Goal: Task Accomplishment & Management: Manage account settings

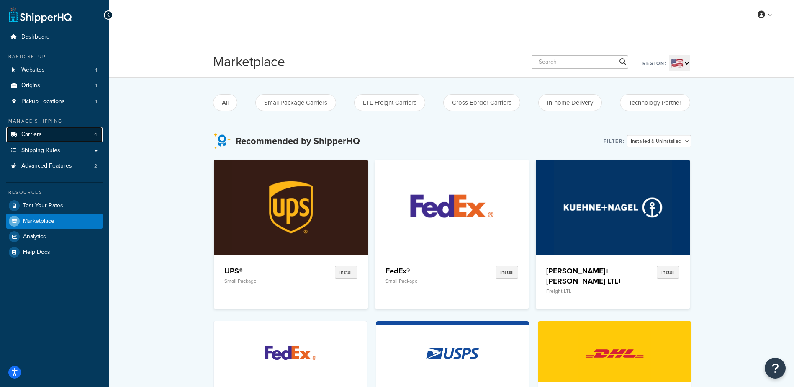
click at [62, 134] on link "Carriers 4" at bounding box center [54, 134] width 96 height 15
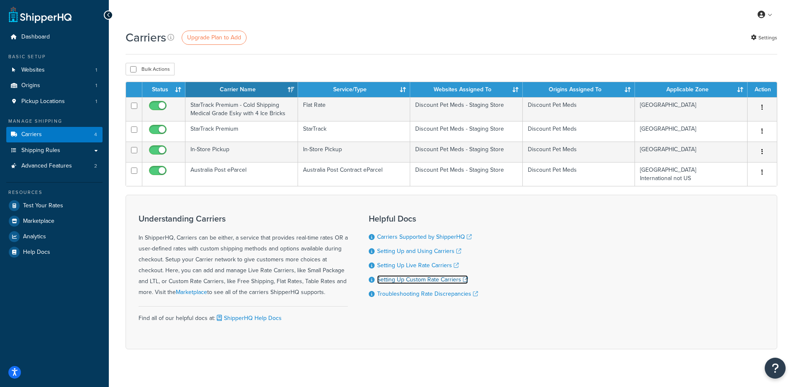
click at [419, 281] on link "Setting Up Custom Rate Carriers" at bounding box center [422, 279] width 91 height 9
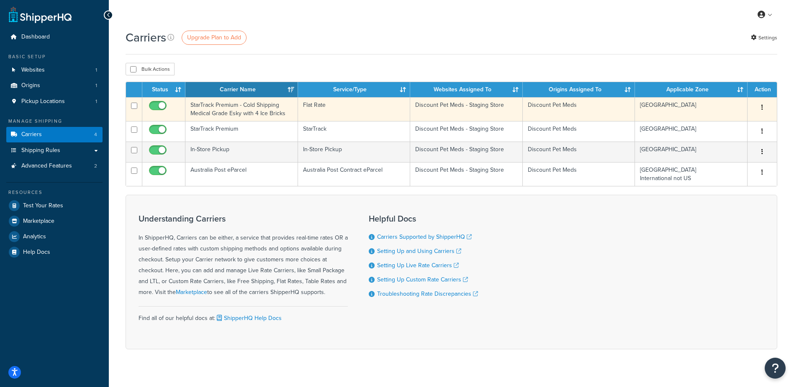
click at [235, 105] on td "StarTrack Premium - Cold Shipping Medical Grade Esky with 4 Ice Bricks" at bounding box center [241, 109] width 113 height 24
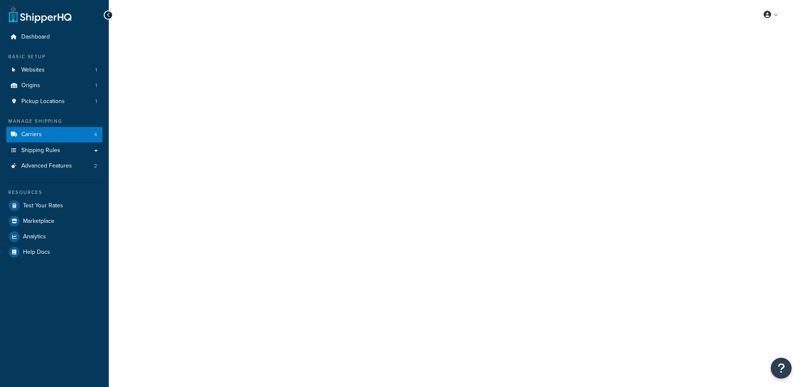
select select "flat"
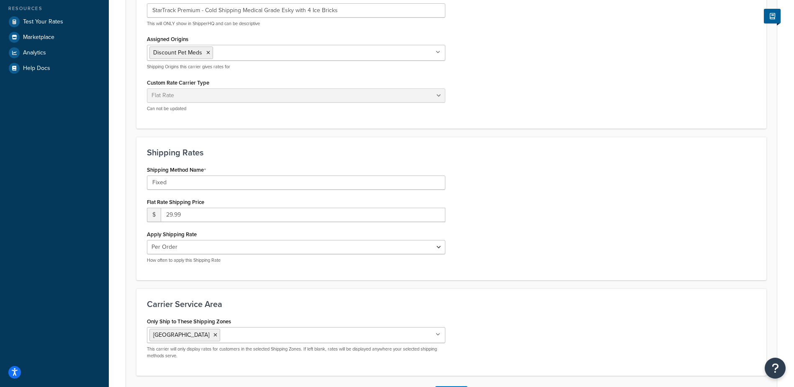
scroll to position [82, 0]
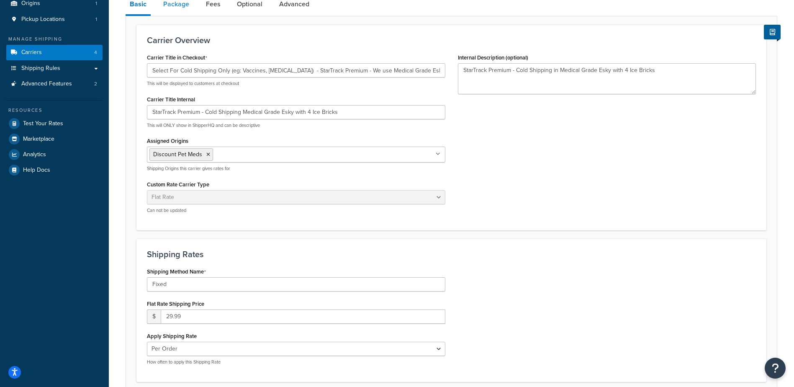
click at [176, 3] on link "Package" at bounding box center [176, 4] width 34 height 20
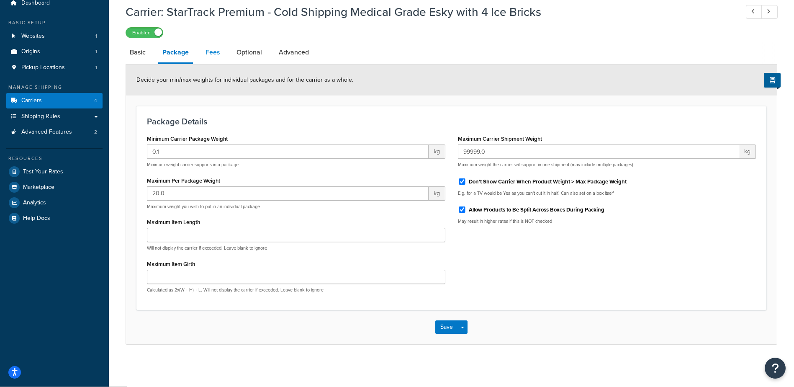
click at [214, 54] on link "Fees" at bounding box center [212, 52] width 23 height 20
select select "AFTER"
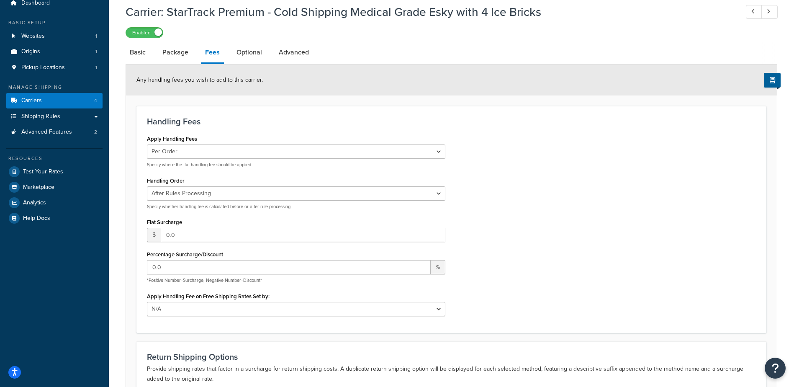
scroll to position [76, 0]
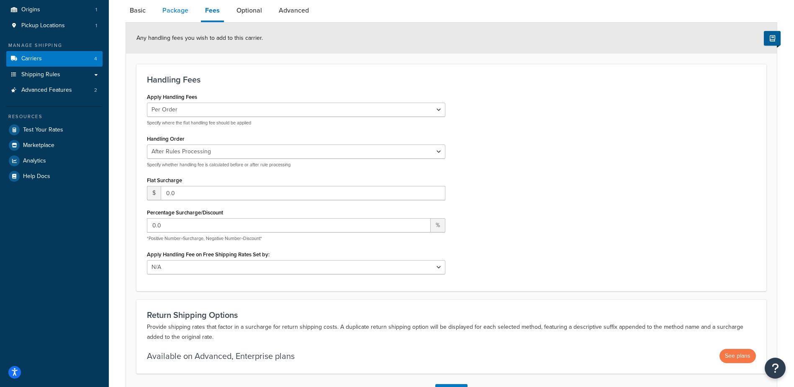
click at [167, 15] on link "Package" at bounding box center [175, 10] width 34 height 20
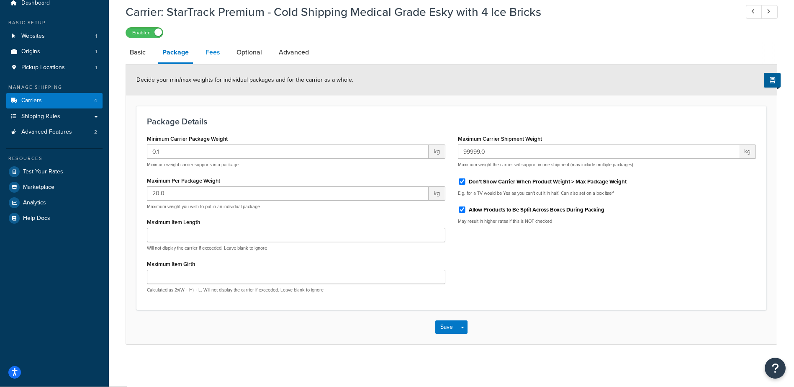
click at [207, 50] on link "Fees" at bounding box center [212, 52] width 23 height 20
select select "AFTER"
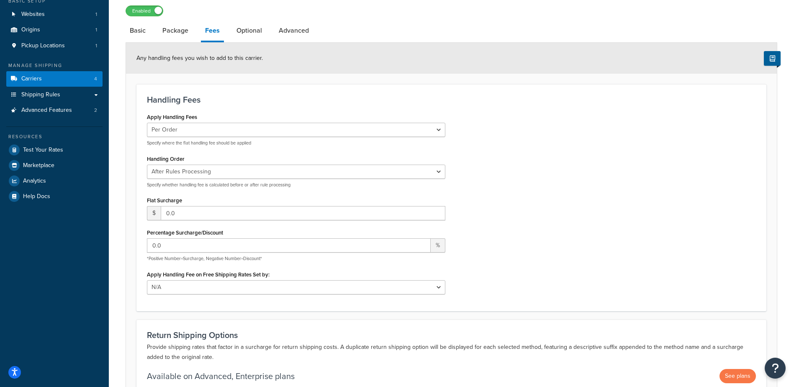
scroll to position [76, 0]
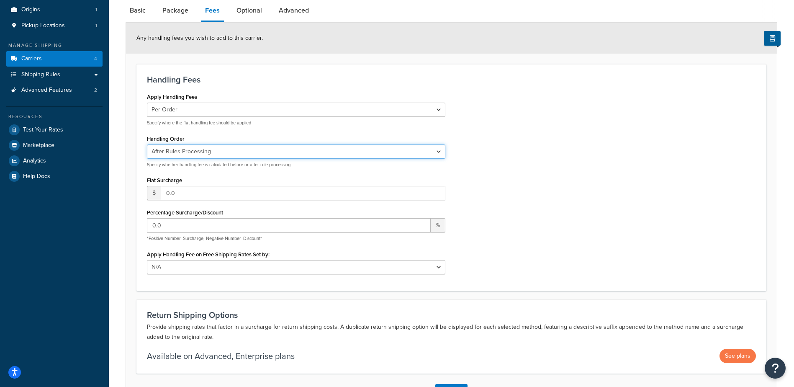
click at [414, 154] on select "Before Rules Processing After Rules Processing" at bounding box center [296, 151] width 298 height 14
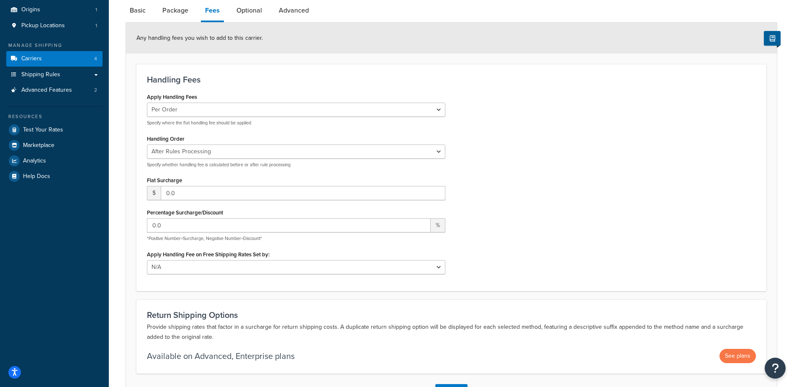
click at [519, 155] on div "Apply Handling Fees Per Order Per Item Per Package Specify where the flat handl…" at bounding box center [452, 185] width 622 height 189
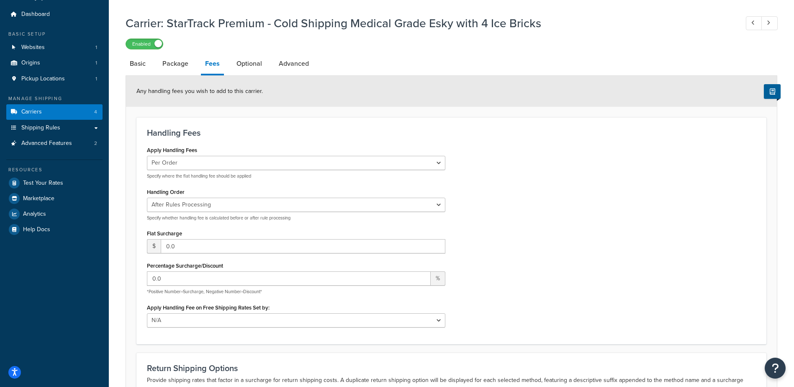
scroll to position [14, 0]
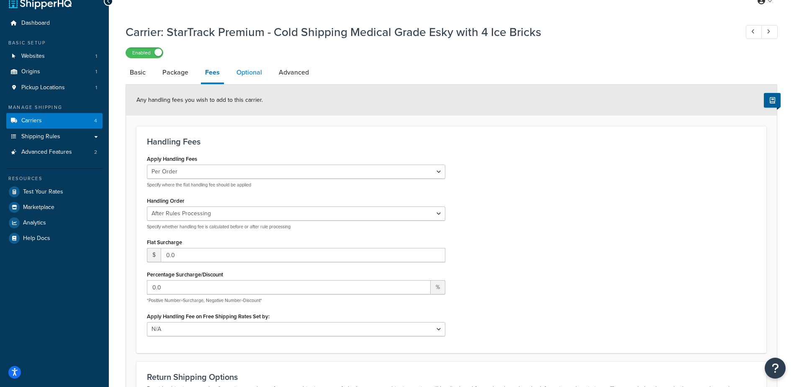
click at [250, 76] on link "Optional" at bounding box center [249, 72] width 34 height 20
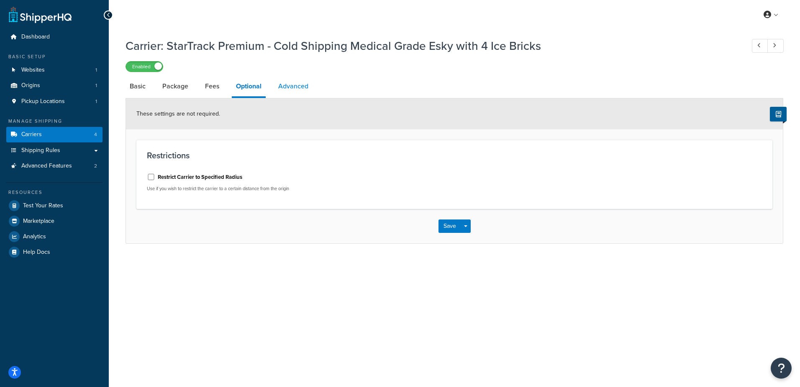
click at [301, 84] on link "Advanced" at bounding box center [293, 86] width 39 height 20
select select "false"
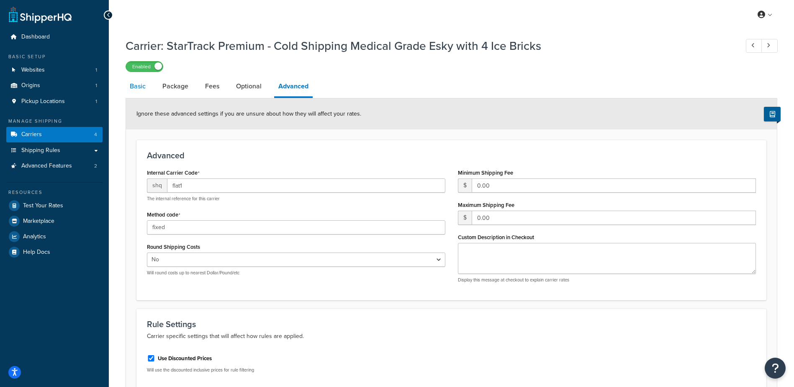
click at [141, 86] on link "Basic" at bounding box center [138, 86] width 24 height 20
select select "flat"
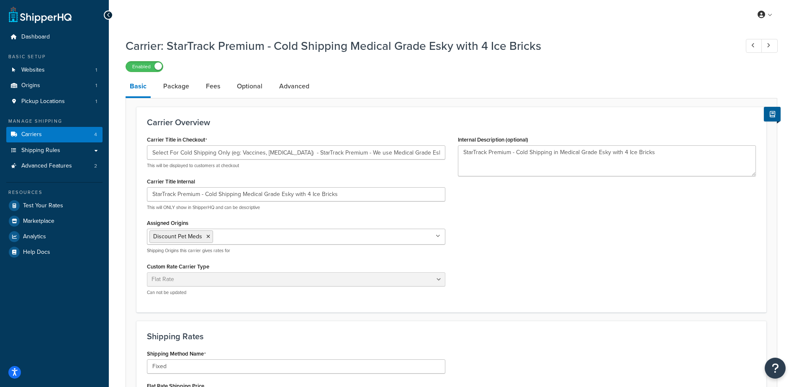
select select "false"
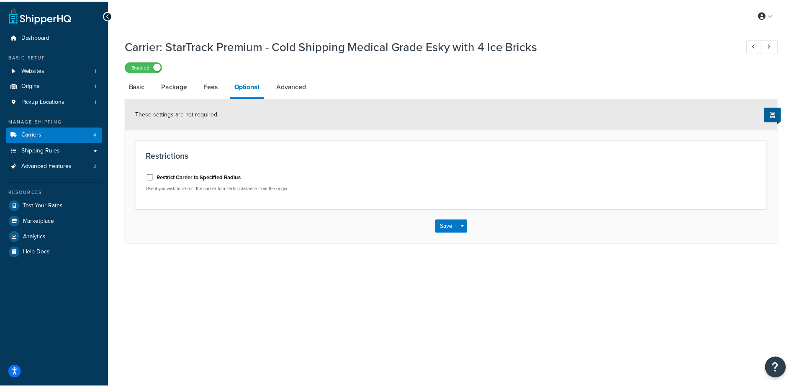
scroll to position [14, 0]
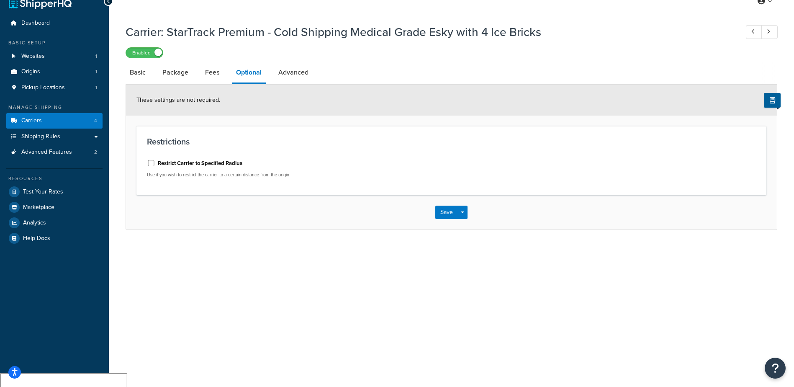
select select "AFTER"
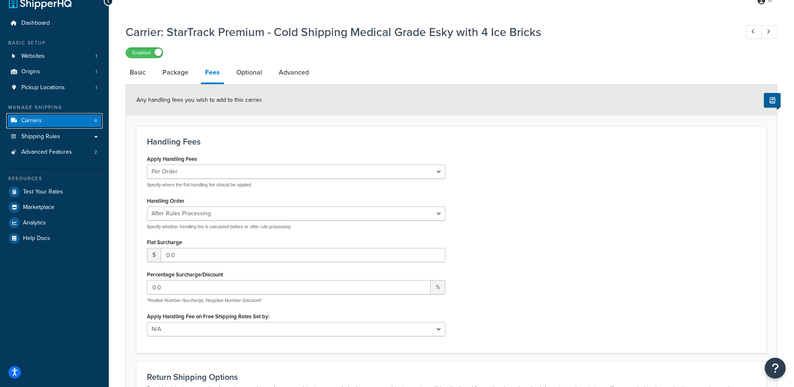
click at [53, 120] on link "Carriers 4" at bounding box center [54, 120] width 96 height 15
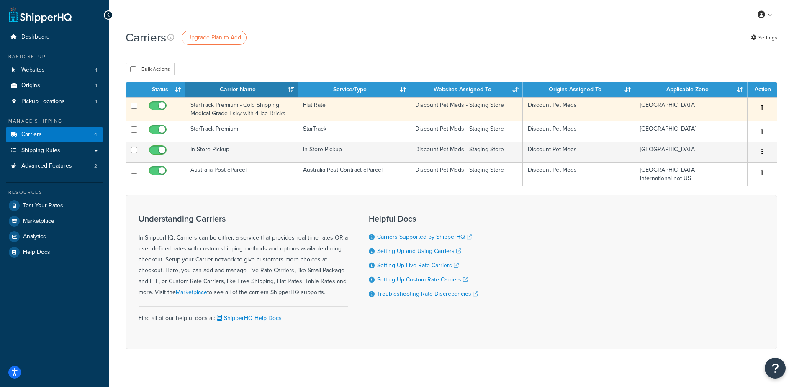
click at [765, 105] on button "button" at bounding box center [762, 107] width 12 height 13
click at [716, 141] on link "Delete" at bounding box center [728, 141] width 66 height 17
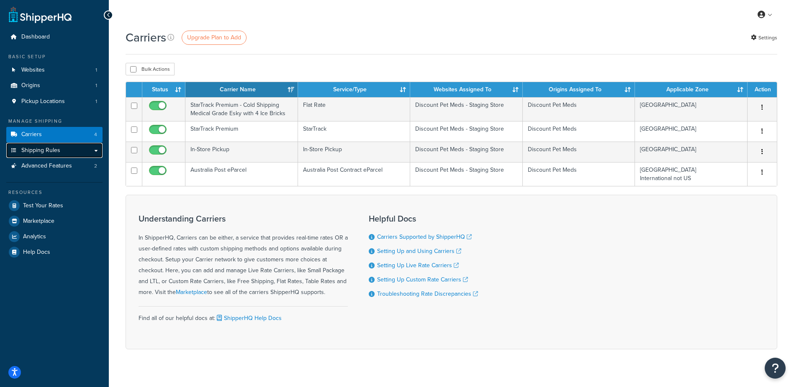
click at [56, 152] on span "Shipping Rules" at bounding box center [40, 150] width 39 height 7
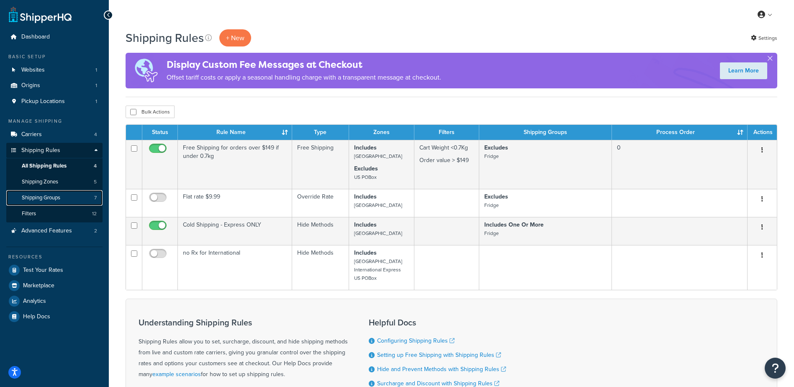
click at [50, 197] on span "Shipping Groups" at bounding box center [41, 197] width 39 height 7
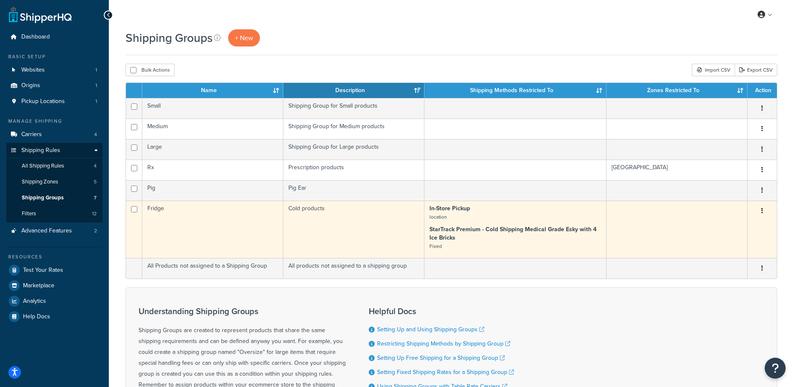
click at [182, 212] on td "Fridge" at bounding box center [212, 229] width 141 height 57
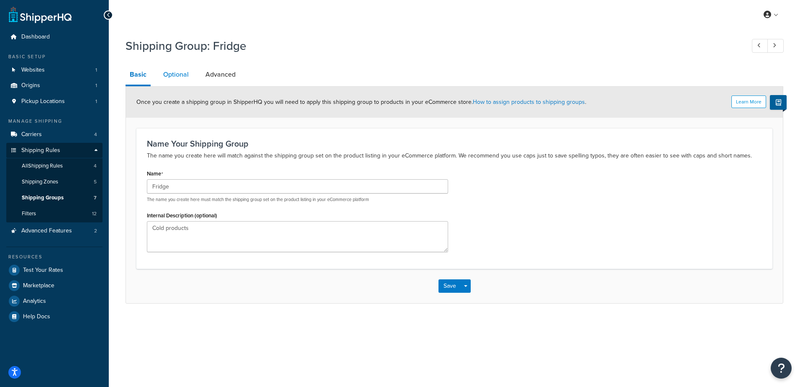
drag, startPoint x: 173, startPoint y: 72, endPoint x: 188, endPoint y: 72, distance: 14.2
click at [174, 72] on link "Optional" at bounding box center [176, 74] width 34 height 20
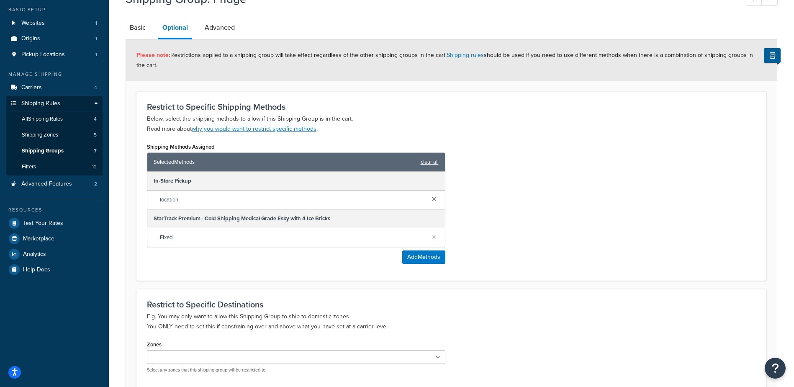
scroll to position [44, 0]
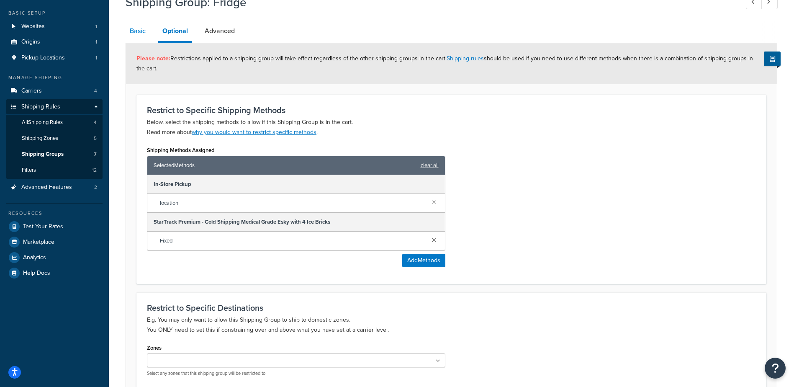
click at [130, 33] on link "Basic" at bounding box center [138, 31] width 24 height 20
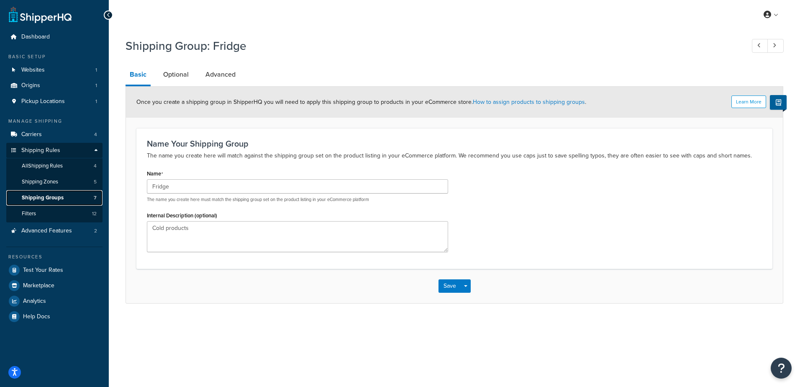
click at [55, 197] on span "Shipping Groups" at bounding box center [43, 197] width 42 height 7
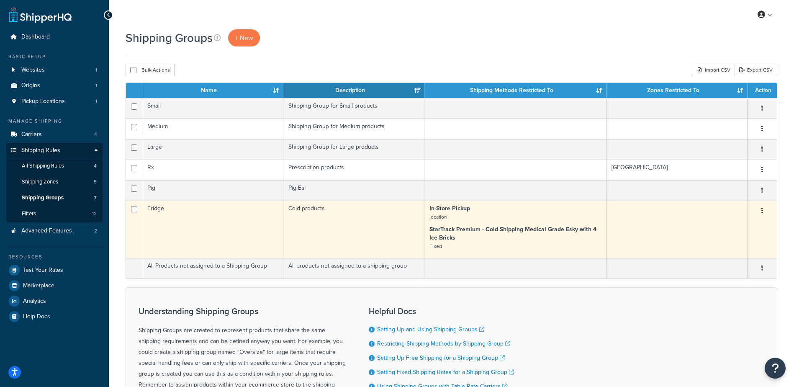
click at [196, 214] on td "Fridge" at bounding box center [212, 229] width 141 height 57
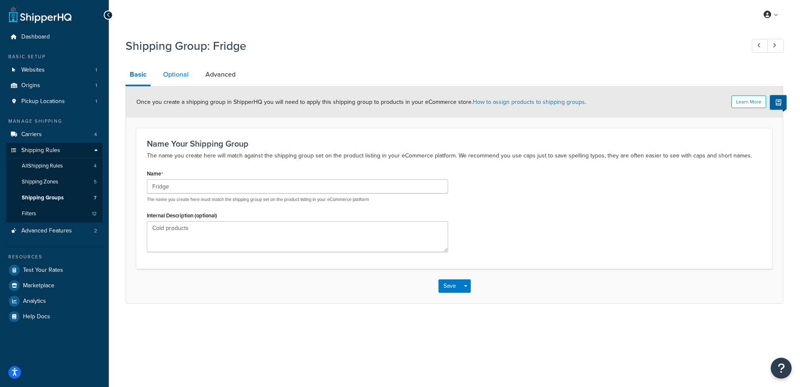
click at [183, 74] on link "Optional" at bounding box center [176, 74] width 34 height 20
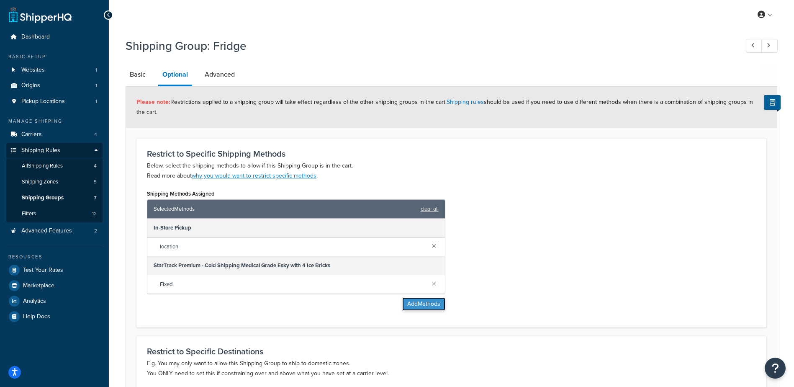
click at [425, 305] on button "Add Methods" at bounding box center [423, 303] width 43 height 13
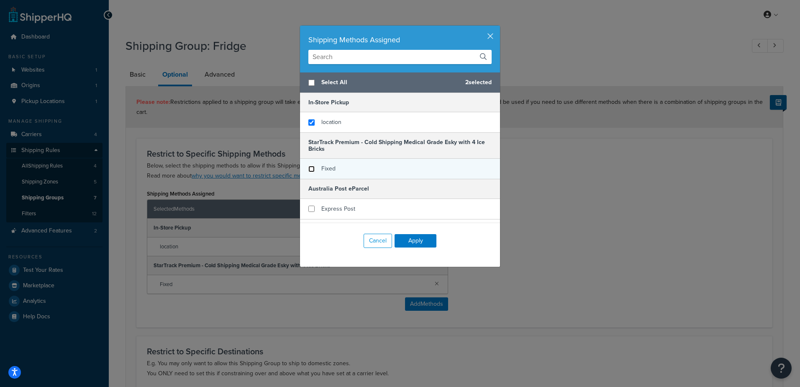
click at [309, 170] on input "checkbox" at bounding box center [312, 169] width 6 height 6
checkbox input "false"
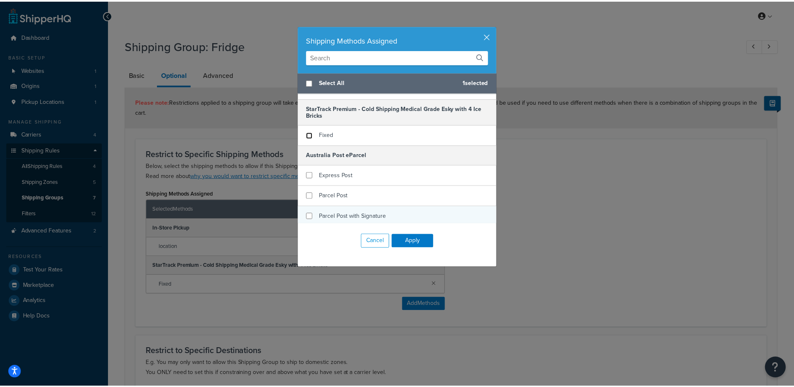
scroll to position [118, 0]
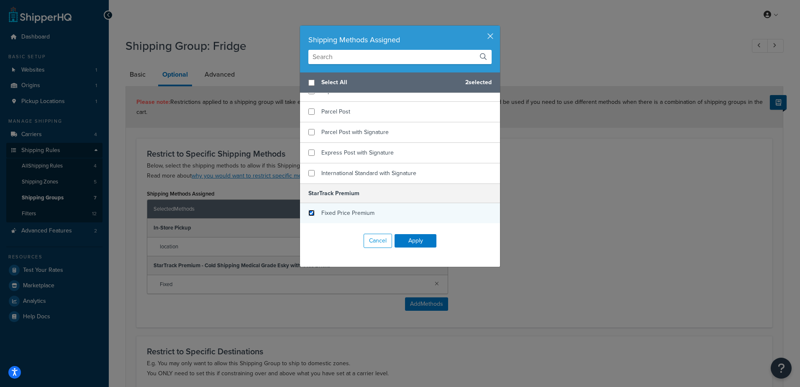
click at [309, 213] on input "checkbox" at bounding box center [312, 213] width 6 height 6
checkbox input "true"
click at [423, 241] on button "Apply" at bounding box center [416, 240] width 42 height 13
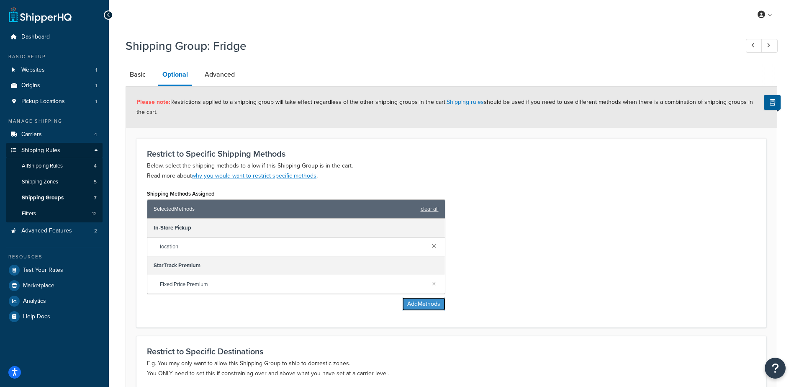
drag, startPoint x: 422, startPoint y: 304, endPoint x: 582, endPoint y: 286, distance: 161.0
click at [582, 288] on div "Shipping Methods Assigned Selected Methods clear all In-Store Pickup location S…" at bounding box center [452, 252] width 622 height 129
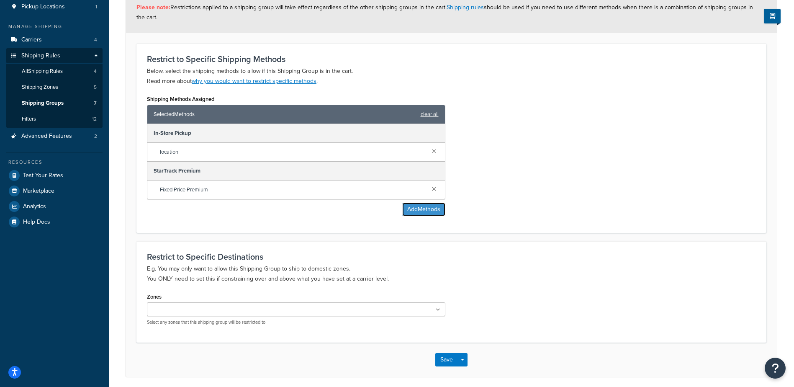
scroll to position [126, 0]
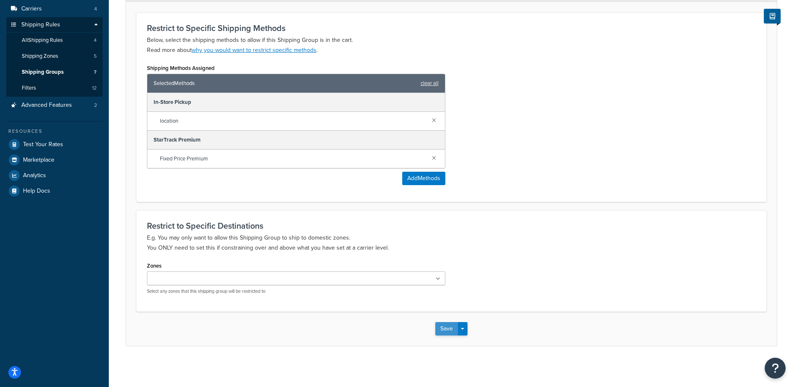
click at [445, 332] on button "Save" at bounding box center [446, 328] width 23 height 13
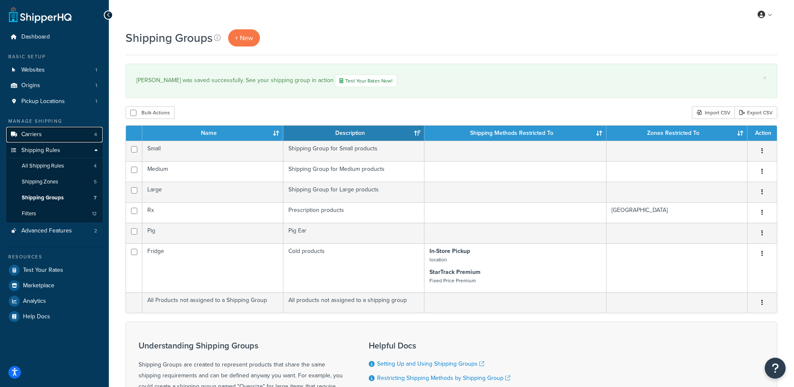
click at [31, 134] on span "Carriers" at bounding box center [31, 134] width 21 height 7
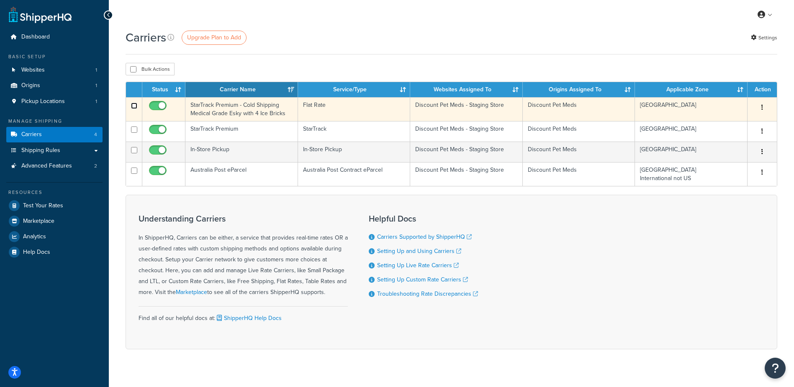
click at [136, 106] on input "checkbox" at bounding box center [134, 106] width 6 height 6
checkbox input "true"
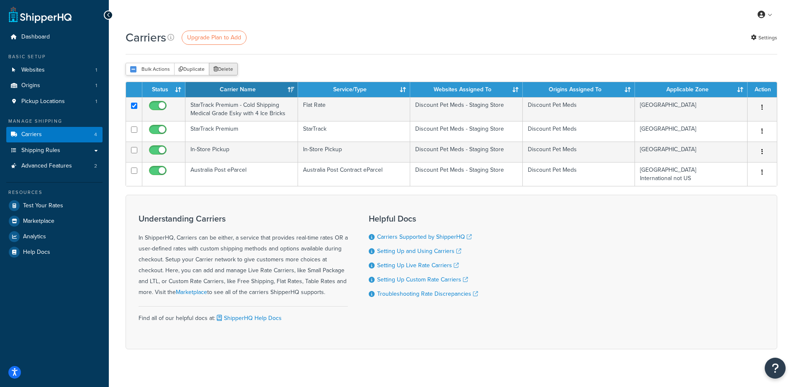
click at [230, 67] on button "Delete" at bounding box center [223, 69] width 29 height 13
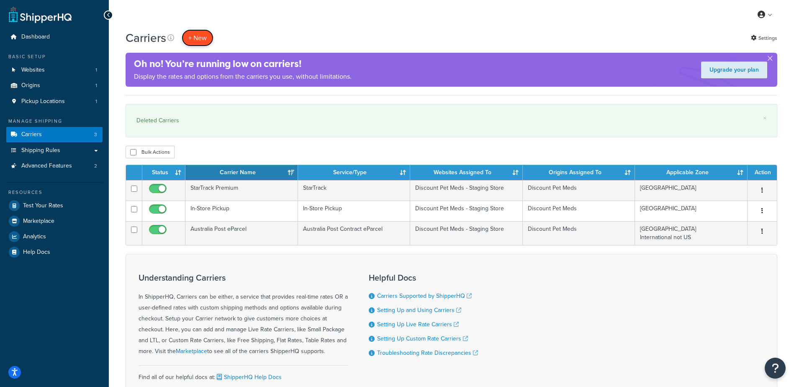
click at [194, 38] on button "+ New" at bounding box center [198, 37] width 32 height 17
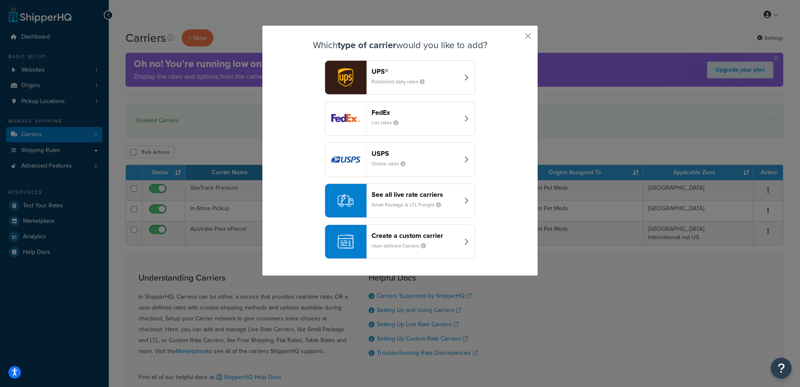
click at [395, 242] on small "User-defined Carriers" at bounding box center [402, 246] width 61 height 8
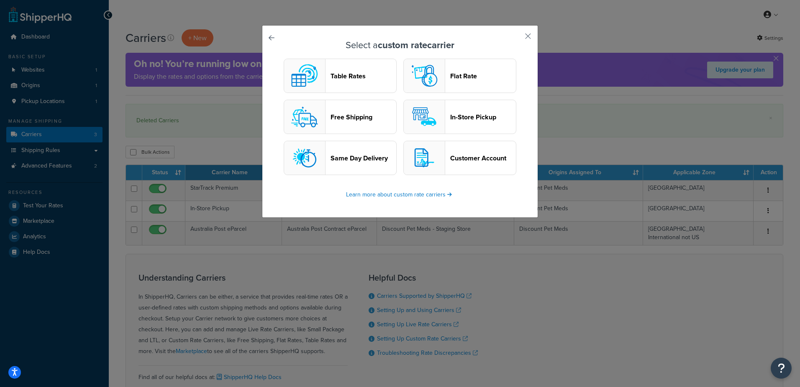
click at [336, 73] on header "Table Rates" at bounding box center [364, 76] width 66 height 8
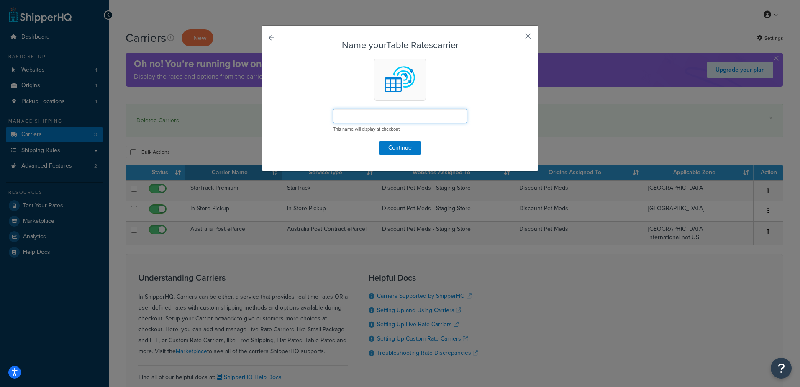
click at [400, 118] on input "text" at bounding box center [400, 116] width 134 height 14
type input "Fixed rates"
click at [401, 149] on button "Continue" at bounding box center [400, 147] width 42 height 13
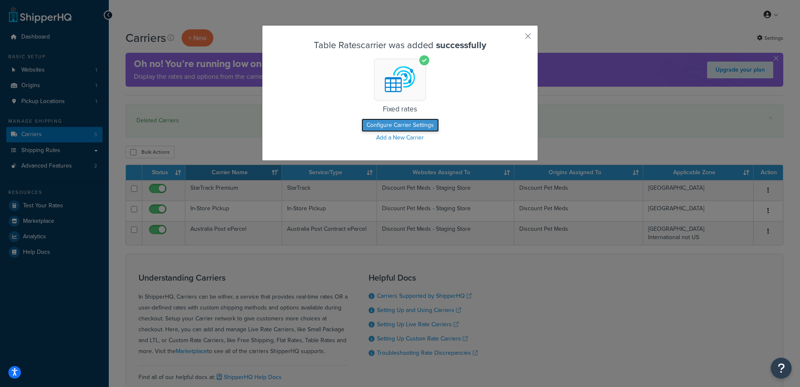
click at [401, 125] on button "Configure Carrier Settings" at bounding box center [400, 124] width 77 height 13
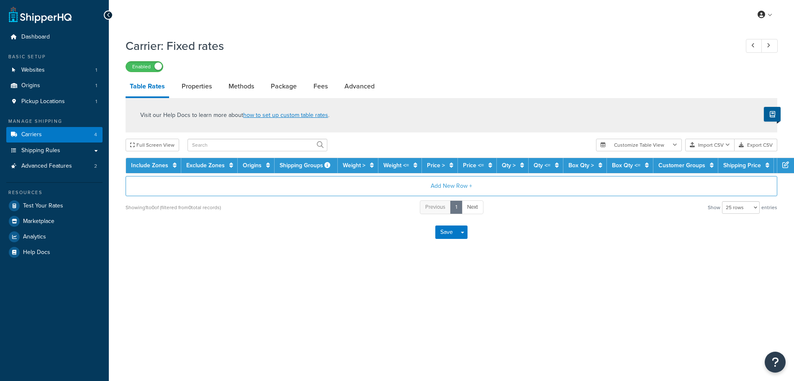
select select "25"
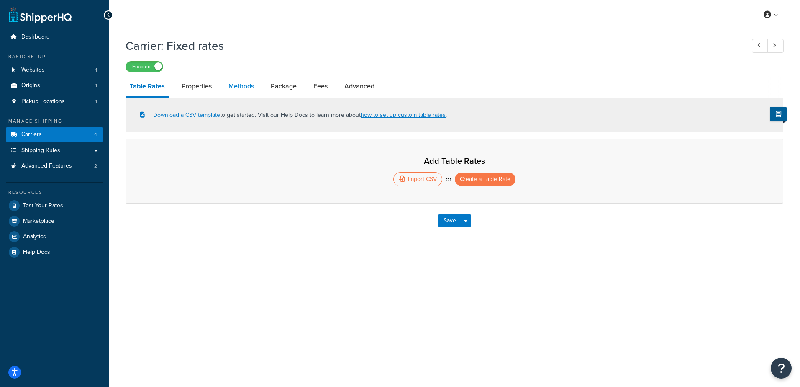
click at [241, 85] on link "Methods" at bounding box center [241, 86] width 34 height 20
select select "25"
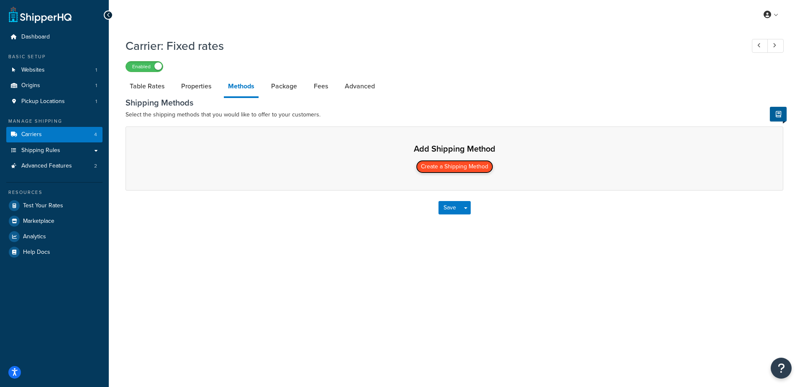
click at [468, 165] on button "Create a Shipping Method" at bounding box center [454, 166] width 77 height 13
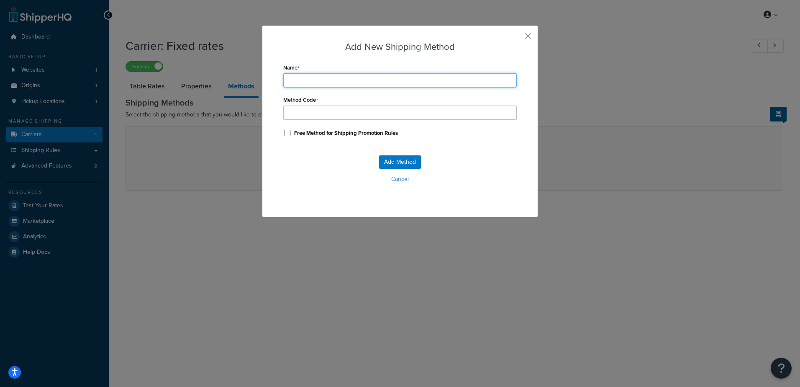
click at [340, 85] on input "Name" at bounding box center [400, 80] width 234 height 14
type input "S"
type input "St"
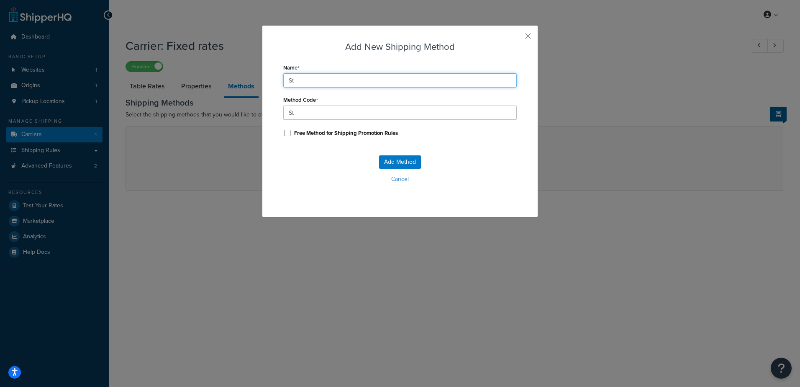
type input "Sta"
type input "Star"
type input "StarT"
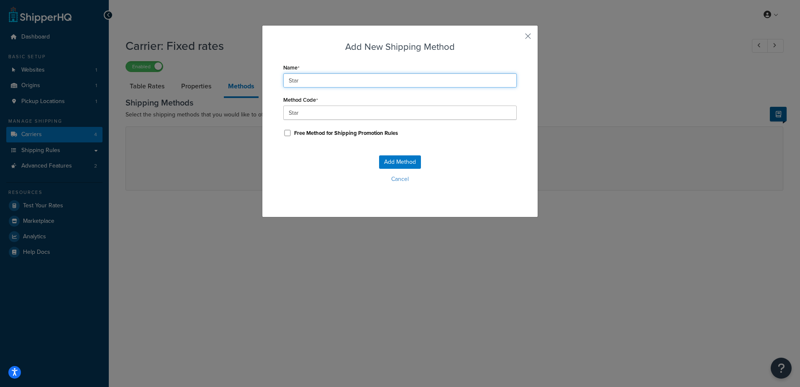
type input "StarT"
type input "StarTr"
type input "StarTra"
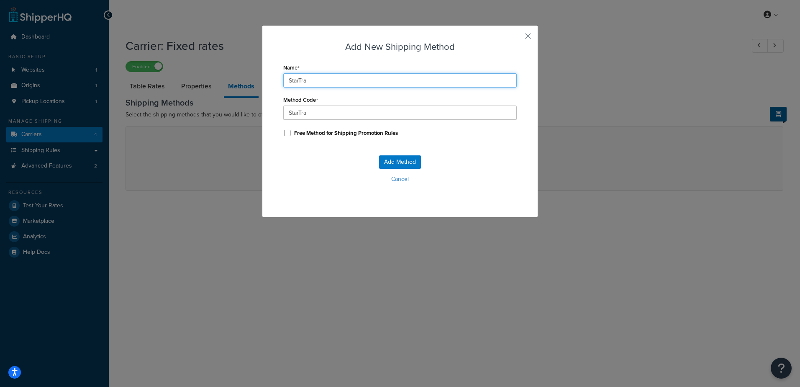
type input "StarTrac"
type input "StarTrack"
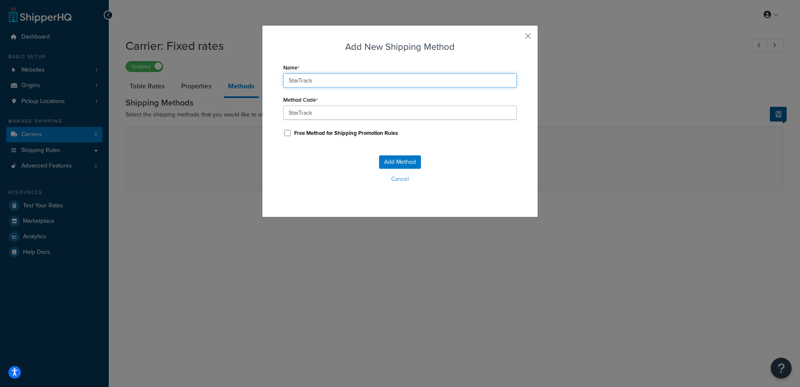
type input "StarTrack_"
type input "StarTrack P"
type input "StarTrack_P"
type input "StarTrack Pr"
type input "StarTrack_Pr"
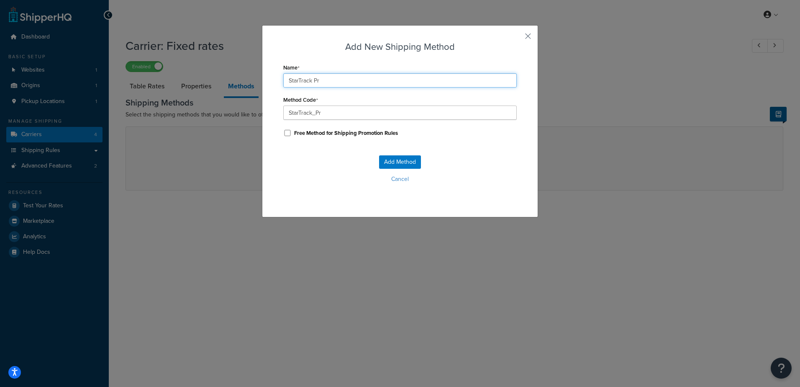
type input "StarTrack Pre"
type input "StarTrack_Pre"
type input "StarTrack Prem"
type input "StarTrack_Prem"
type input "StarTrack Premi"
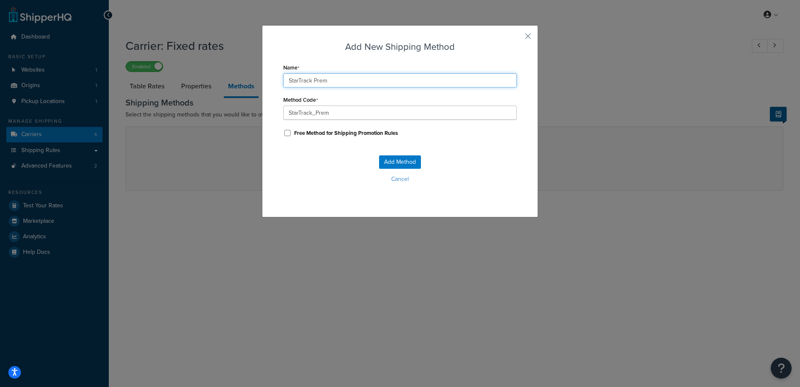
type input "StarTrack_Premi"
type input "StarTrack Premiu"
type input "StarTrack_Premiu"
type input "StarTrack Premium"
type input "StarTrack_Premium"
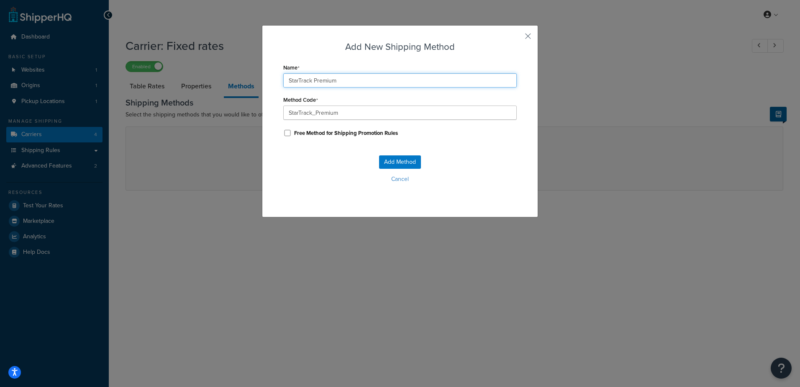
type input "StarTrack Premium"
type input "StarTrack_Premium_"
type input "StarTrack Premium C"
type input "StarTrack_Premium_C"
type input "StarTrack Premium Co"
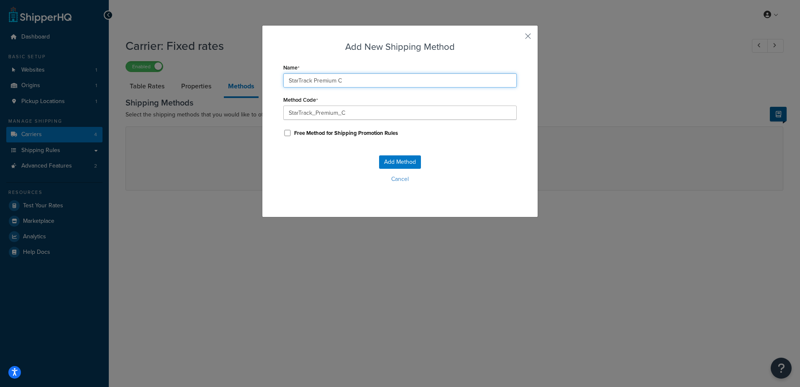
type input "StarTrack_Premium_Co"
type input "StarTrack Premium Col"
type input "StarTrack_Premium_Col"
type input "StarTrack Premium Cold"
type input "StarTrack_Premium_Cold"
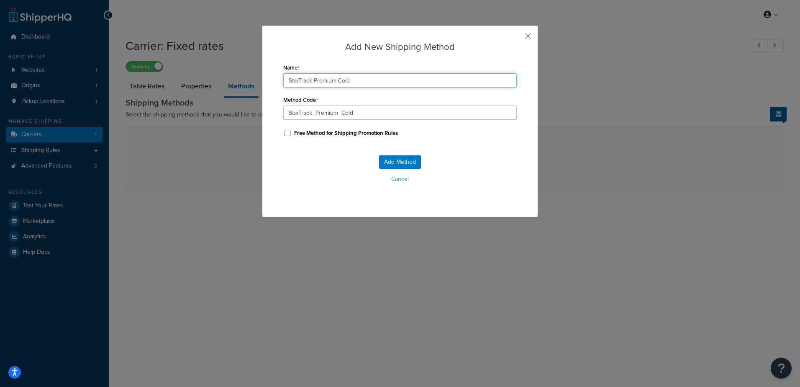
type input "StarTrack Premium Cold"
type input "StarTrack_Premium_Cold_"
type input "StarTrack Premium Cold c"
type input "StarTrack_Premium_Cold_c"
type input "StarTrack Premium Cold ch"
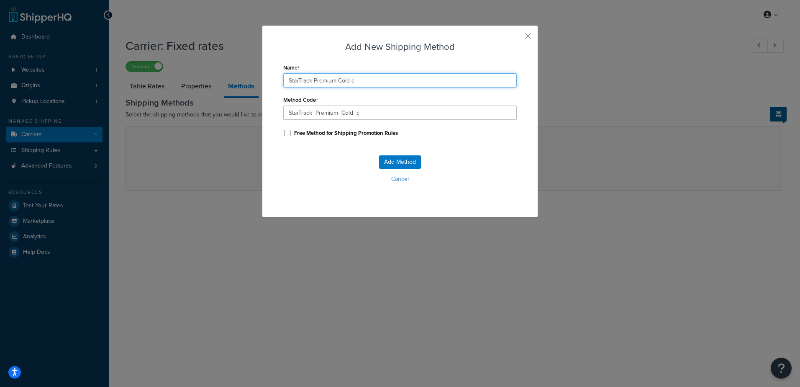
type input "StarTrack_Premium_Cold_ch"
type input "StarTrack Premium Cold cha"
type input "StarTrack_Premium_Cold_cha"
type input "StarTrack Premium Cold chai"
type input "StarTrack_Premium_Cold_chai"
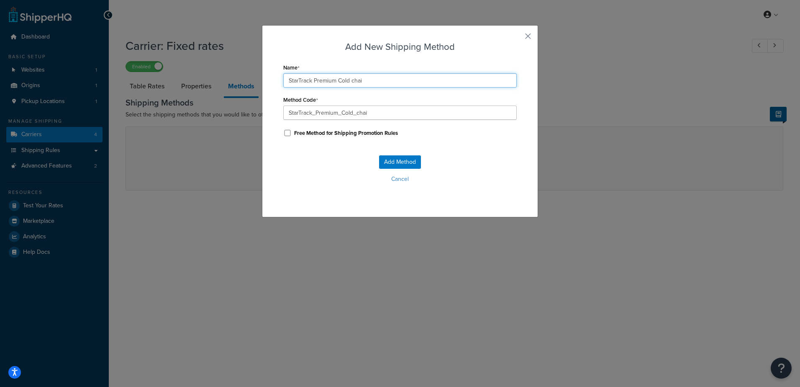
type input "StarTrack Premium Cold chain"
type input "StarTrack_Premium_Cold_chain"
type input "StarTrack Premium Cold chain"
type input "StarTrack_Premium_Cold_chain_"
type input "StarTrack Premium Cold chain s"
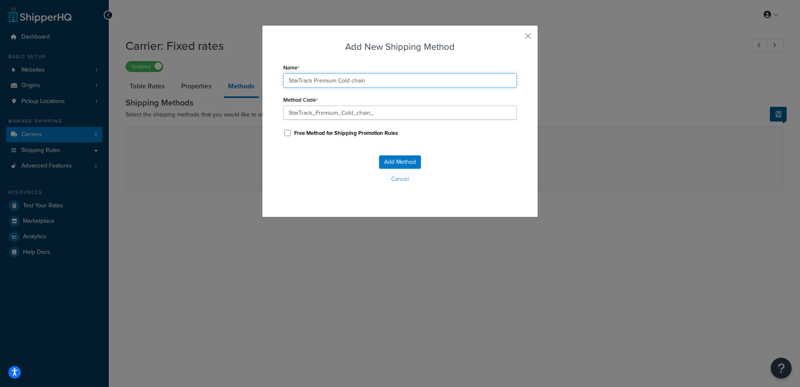
type input "StarTrack_Premium_Cold_chain_s"
type input "StarTrack Premium Cold chain sh"
type input "StarTrack_Premium_Cold_chain_sh"
type input "StarTrack Premium Cold chain shi"
type input "StarTrack_Premium_Cold_chain_shi"
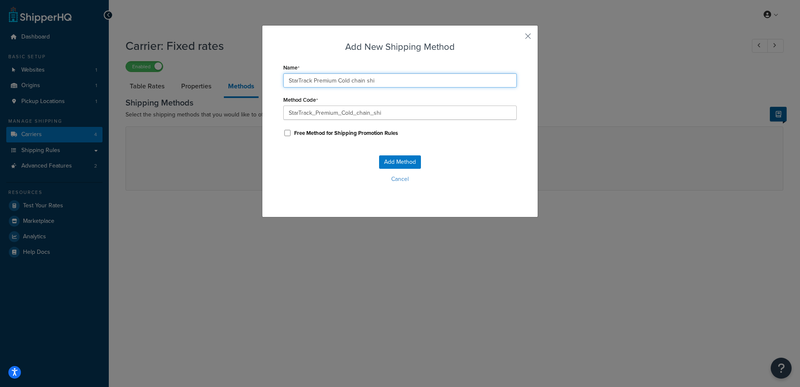
type input "StarTrack Premium Cold chain ship"
type input "StarTrack_Premium_Cold_chain_ship"
type input "StarTrack Premium Cold chain shipp"
type input "StarTrack_Premium_Cold_chain_shipp"
type input "StarTrack Premium Cold chain shippi"
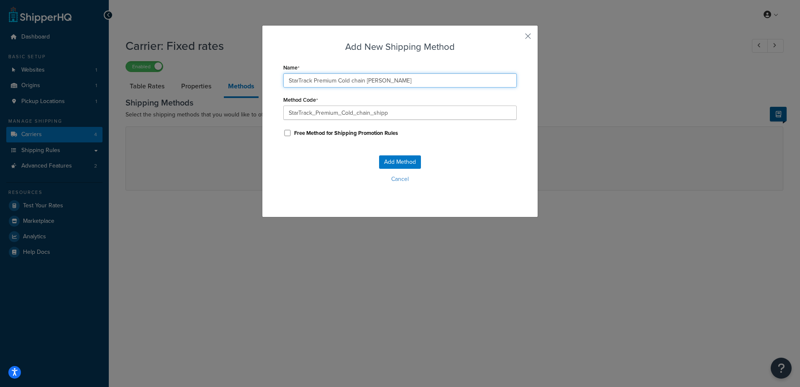
type input "StarTrack_Premium_Cold_chain_shippi"
type input "StarTrack Premium Cold chain shippin"
type input "StarTrack_Premium_Cold_chain_shippin"
type input "StarTrack Premium Cold chain shipping"
type input "StarTrack_Premium_Cold_chain_shipping"
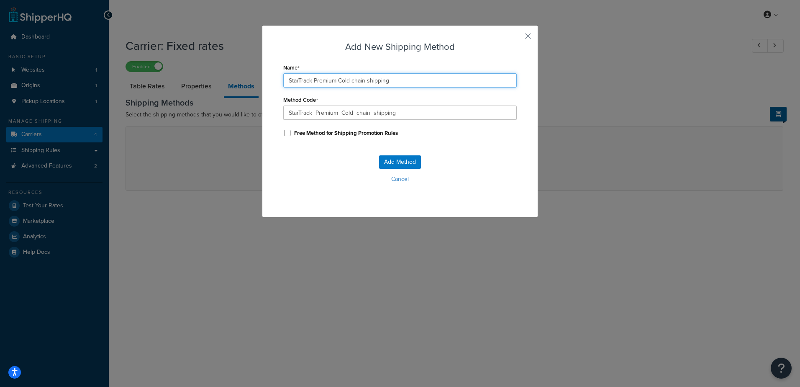
type input "StarTrack Premium Cold chain shipping("
type input "StarTrack_Premium_Cold_chain_shipping("
type input "StarTrack Premium Cold chain shipping("
type input "StarTrack_Premium_Cold_chain_shipping(_"
type input "StarTrack Premium Cold chain shipping( e"
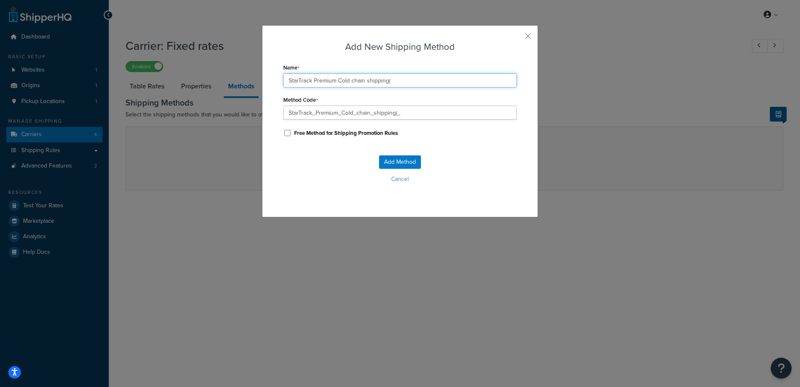
type input "StarTrack_Premium_Cold_chain_shipping(_e"
type input "StarTrack Premium Cold chain shipping( es"
type input "StarTrack_Premium_Cold_chain_shipping(_es"
type input "StarTrack Premium Cold chain shipping( esk"
type input "StarTrack_Premium_Cold_chain_shipping(_esk"
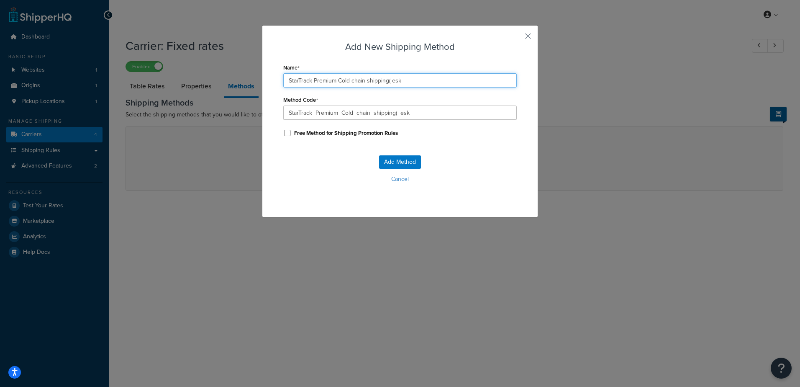
type input "StarTrack Premium Cold chain shipping( es"
type input "StarTrack_Premium_Cold_chain_shipping(_es"
type input "StarTrack Premium Cold chain shipping( e"
type input "StarTrack_Premium_Cold_chain_shipping(_e"
type input "StarTrack Premium Cold chain shipping("
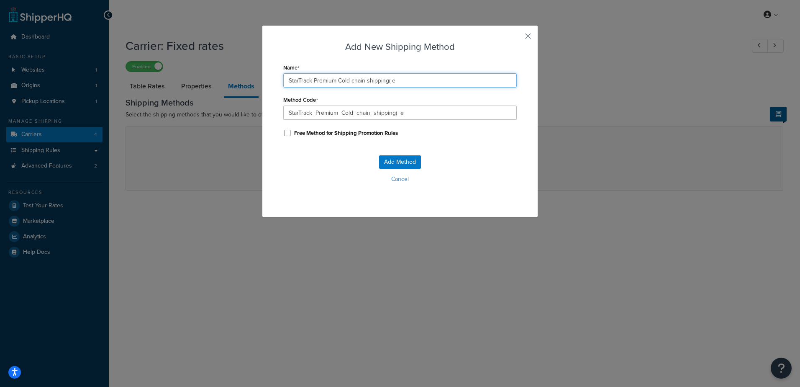
type input "StarTrack_Premium_Cold_chain_shipping(_"
type input "StarTrack Premium Cold chain shipping("
type input "StarTrack_Premium_Cold_chain_shipping("
type input "StarTrack Premium Cold chain shipping"
type input "StarTrack_Premium_Cold_chain_shipping"
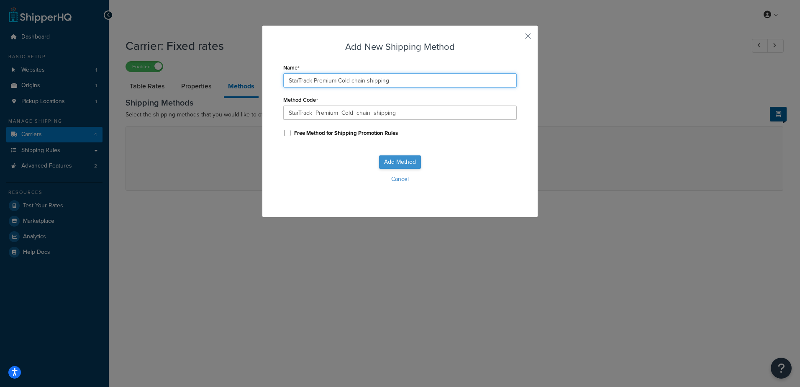
type input "StarTrack Premium Cold chain shipping"
drag, startPoint x: 400, startPoint y: 159, endPoint x: 304, endPoint y: 140, distance: 98.1
click at [305, 141] on form "Name StarTrack Premium Cold chain shipping Method Code StarTrack_Premium_Cold_c…" at bounding box center [400, 131] width 234 height 139
click at [285, 131] on input "Free Method for Shipping Promotion Rules" at bounding box center [287, 133] width 8 height 6
click at [285, 134] on input "Free Method for Shipping Promotion Rules" at bounding box center [287, 133] width 8 height 6
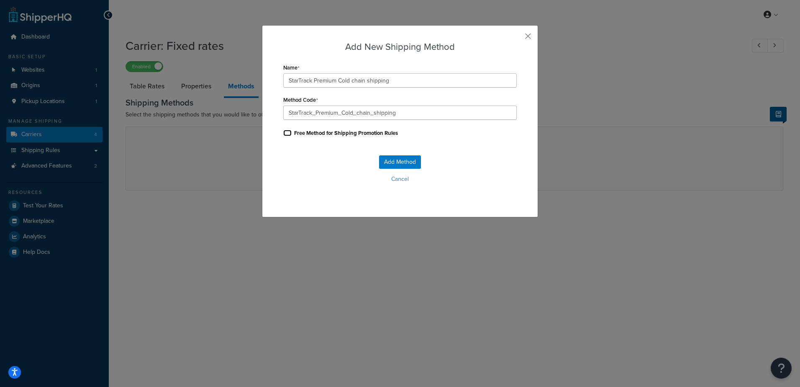
checkbox input "false"
click at [398, 164] on button "Add Method" at bounding box center [400, 161] width 42 height 13
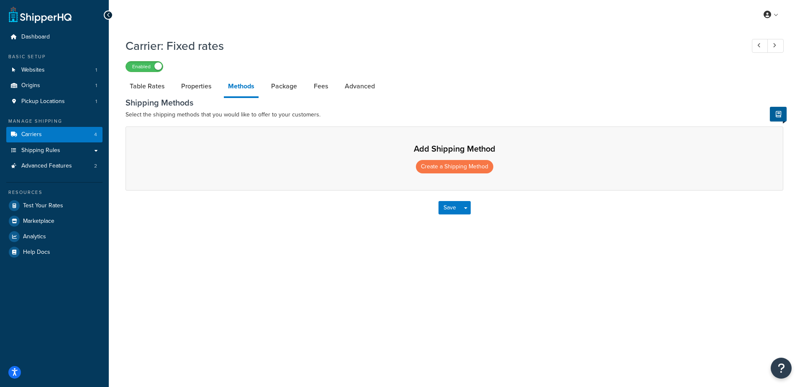
select select "25"
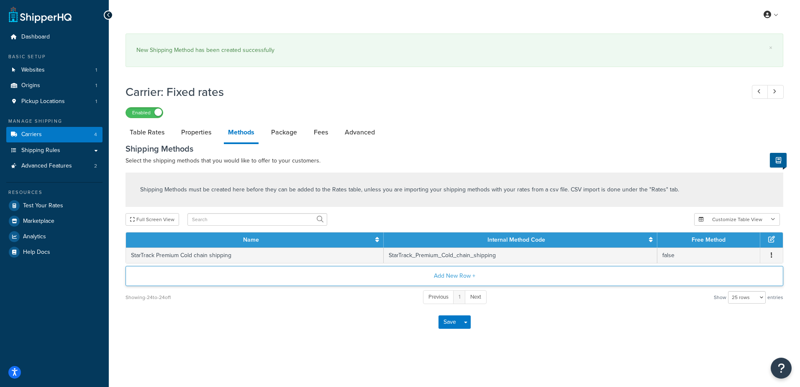
click at [447, 278] on button "Add New Row +" at bounding box center [455, 276] width 658 height 20
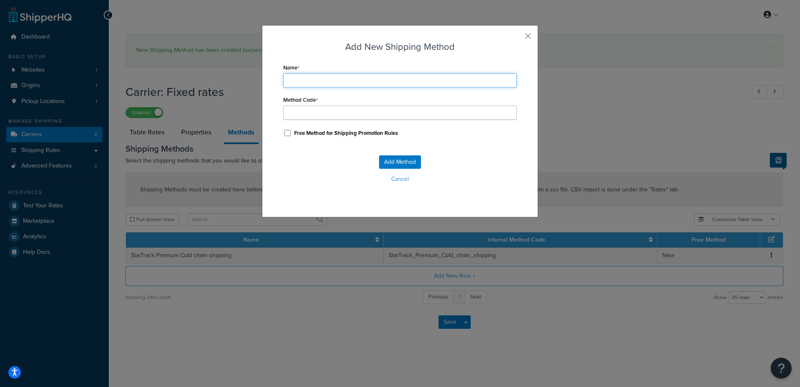
click at [303, 86] on input "Name" at bounding box center [400, 80] width 234 height 14
type input "F"
type input "Fi"
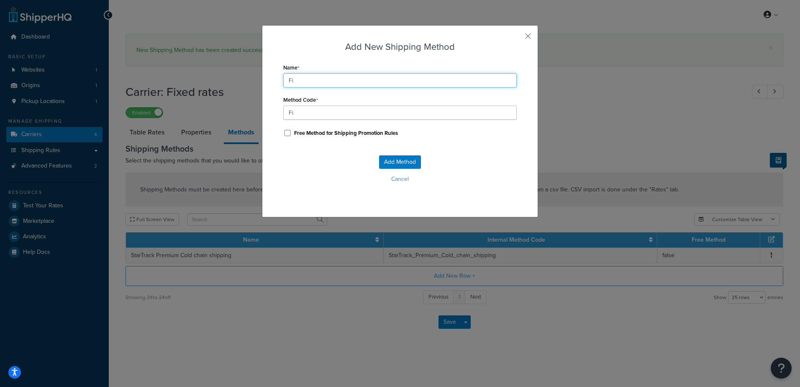
type input "Fix"
type input "Fixe"
type input "Fixed"
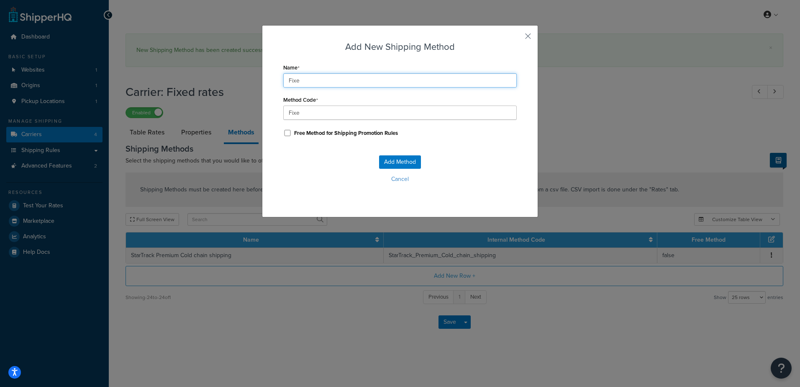
type input "Fixed"
type input "Fixed_"
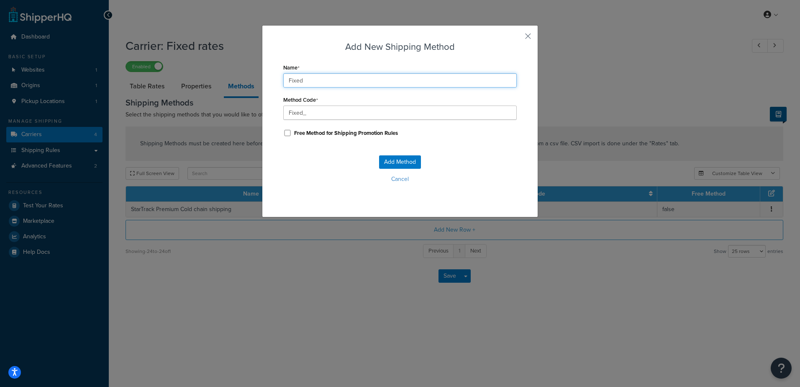
type input "Fixed S"
type input "Fixed_S"
type input "Fixed St"
type input "Fixed_St"
type input "Fixed Sta"
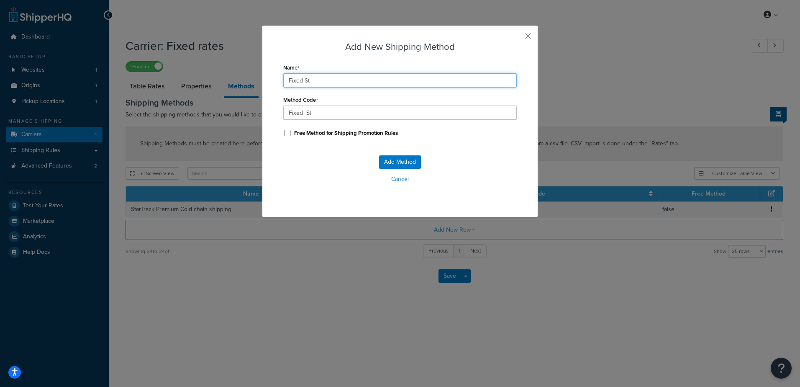
type input "Fixed_Sta"
type input "Fixed Stan"
type input "Fixed_Stan"
type input "Fixed Stand"
type input "Fixed_Stand"
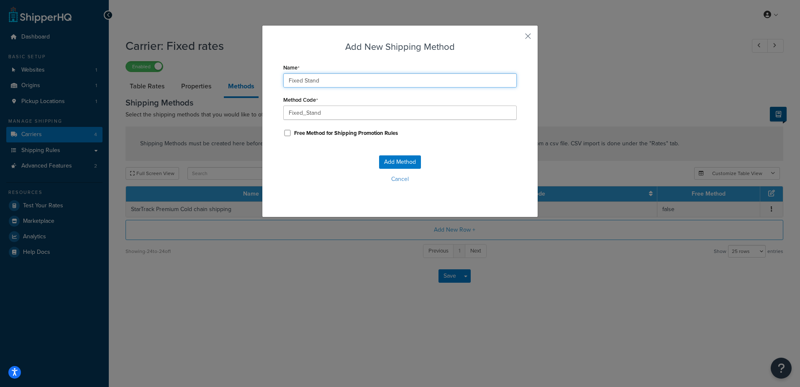
type input "Fixed Standa"
type input "Fixed_Standa"
type input "Fixed Standar"
type input "Fixed_Standar"
type input "Fixed Standard"
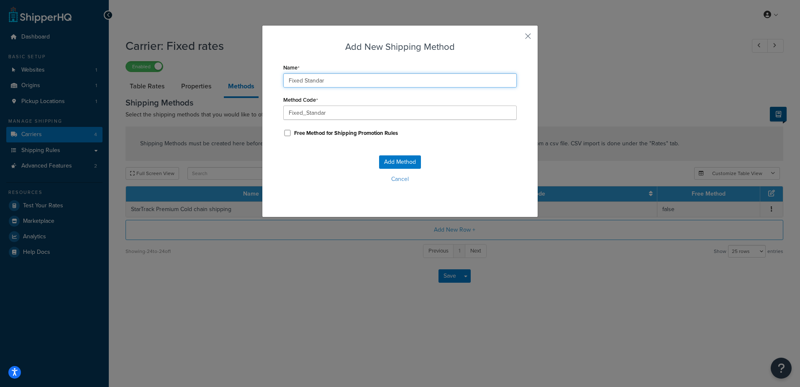
type input "Fixed_Standard"
type input "Fixed Standard"
type input "Fixed_Standard_"
type input "Fixed Standard P"
type input "Fixed_Standard_P"
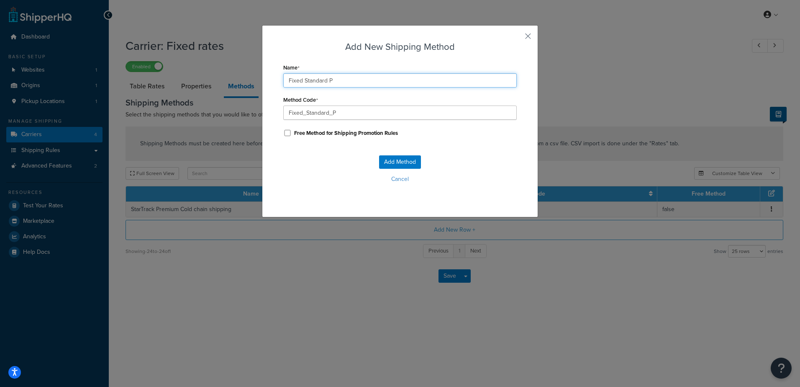
type input "Fixed Standard Po"
type input "Fixed_Standard_Po"
type input "Fixed Standard Pos"
type input "Fixed_Standard_Pos"
type input "Fixed Standard Post"
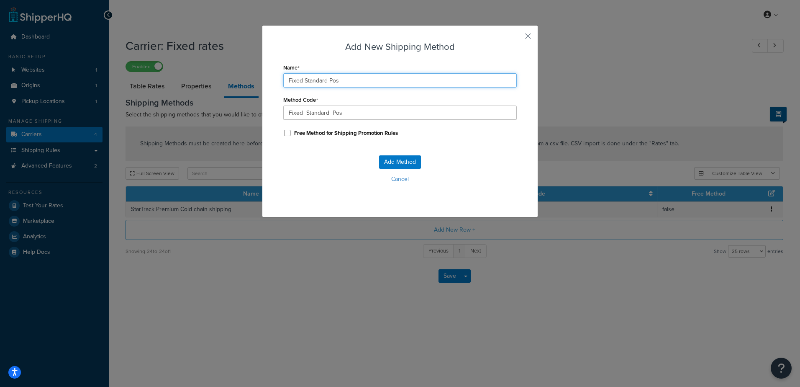
type input "Fixed_Standard_Post"
type input "Fixed Standard Post"
click at [394, 163] on button "Add Method" at bounding box center [400, 161] width 42 height 13
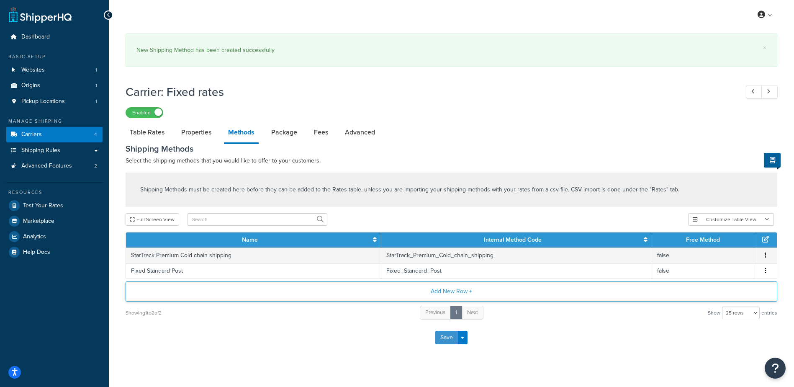
drag, startPoint x: 445, startPoint y: 342, endPoint x: 412, endPoint y: 285, distance: 65.6
click at [412, 285] on form "Shipping Methods Select the shipping methods that you would like to offer to yo…" at bounding box center [452, 249] width 652 height 211
click at [440, 290] on button "Add New Row +" at bounding box center [452, 291] width 652 height 20
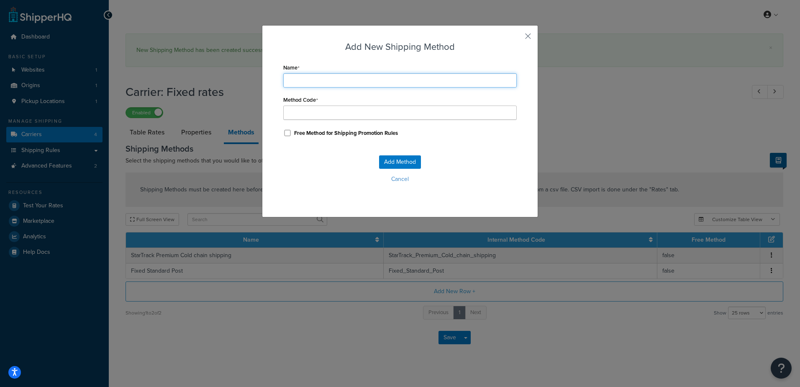
click at [333, 80] on input "Name" at bounding box center [400, 80] width 234 height 14
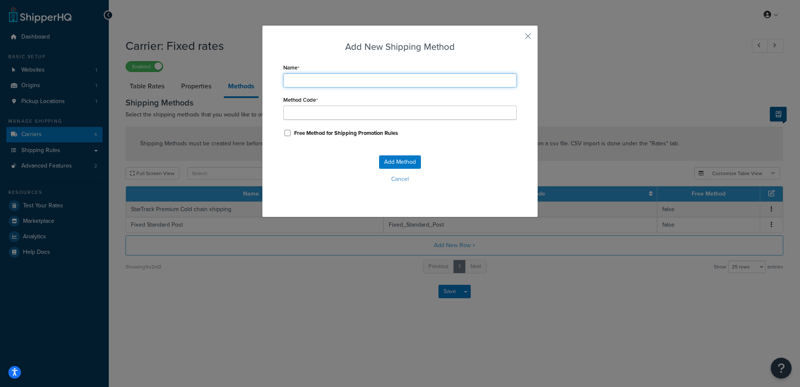
type input "F"
type input "Fi"
type input "Fix"
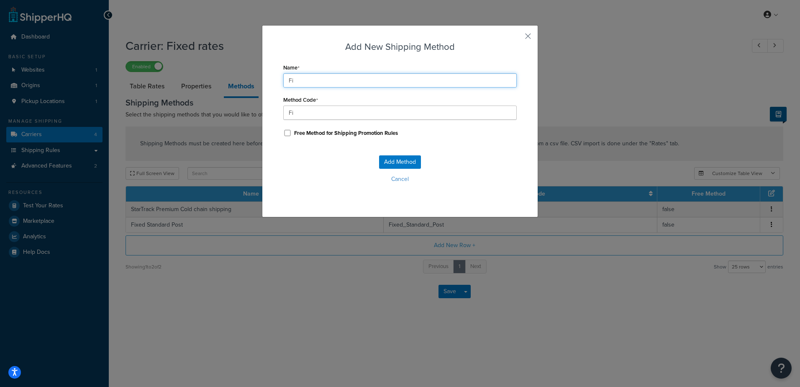
type input "Fix"
type input "Fixe"
type input "Fixed"
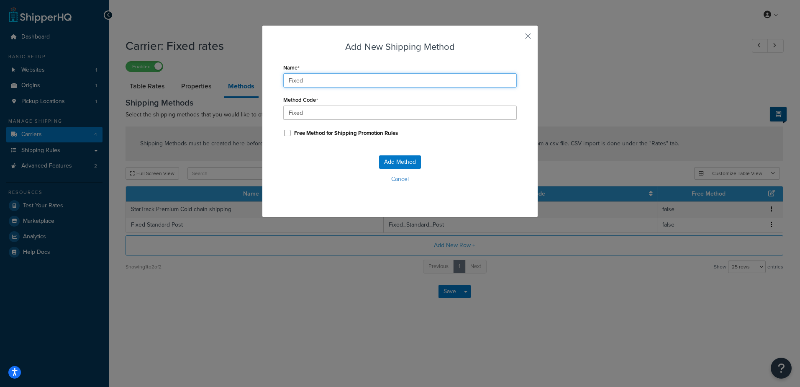
type input "Fixed"
type input "Fixed_"
type input "Fixed E"
type input "Fixed_E"
type input "Fixed Ex"
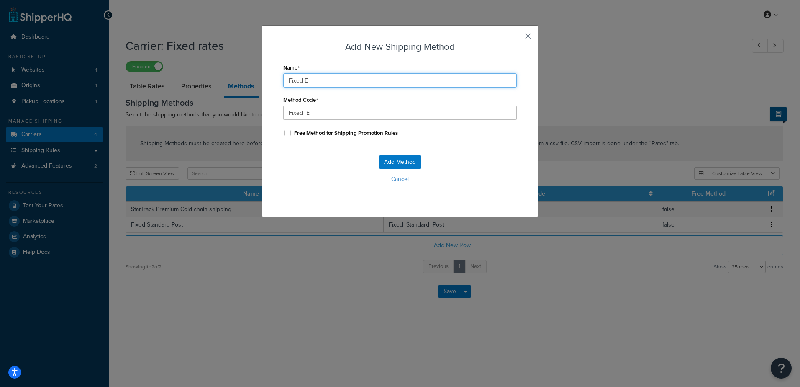
type input "Fixed_Ex"
type input "Fixed Exp"
type input "Fixed_Exp"
type input "Fixed Expr"
type input "Fixed_Expr"
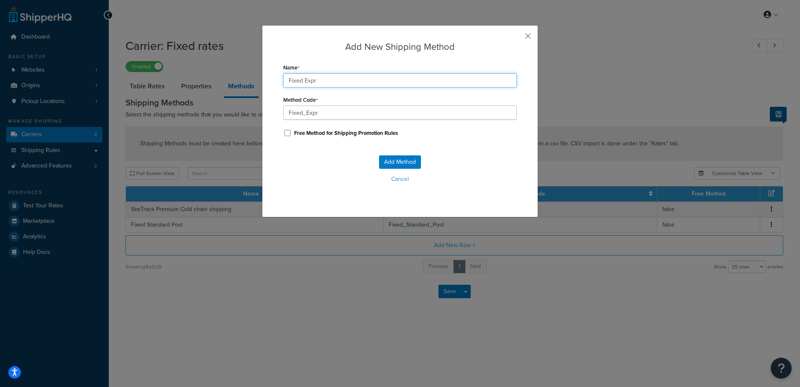
type input "Fixed Expre"
type input "Fixed_Expre"
type input "Fixed Expres"
type input "Fixed_Expres"
type input "Fixed Express"
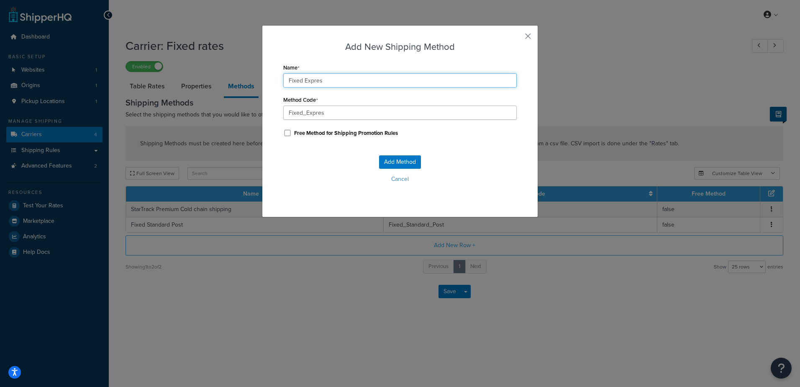
type input "Fixed_Express"
type input "Fixed Express"
type input "Fixed_Express_"
type input "Fixed Express P"
type input "Fixed_Express_P"
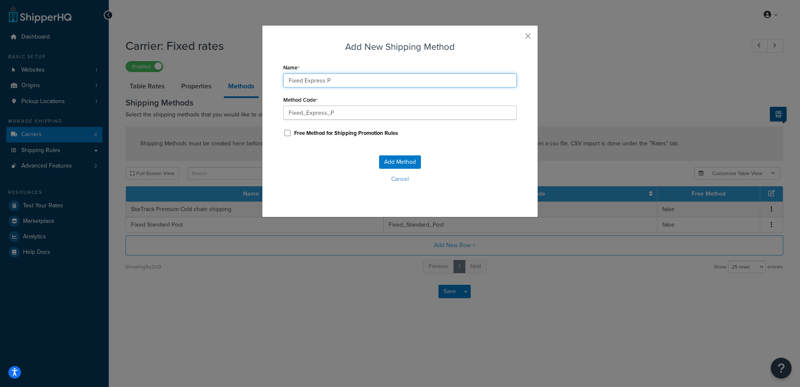
type input "Fixed Express Po"
type input "Fixed_Express_Po"
type input "Fixed Express Pos"
type input "Fixed_Express_Pos"
type input "Fixed Express Post"
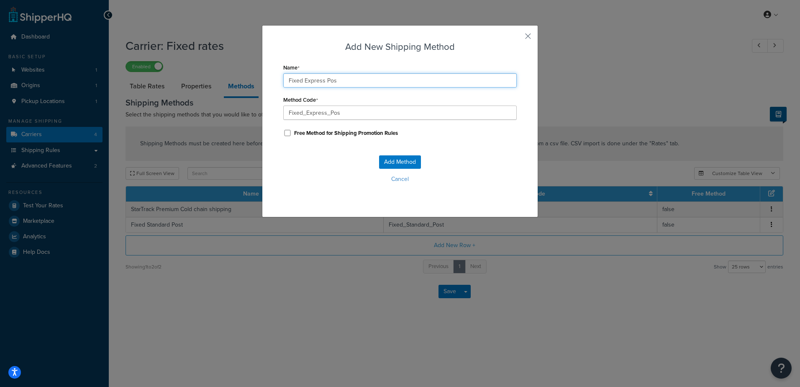
type input "Fixed_Express_Post"
type input "Fixed Express Post"
click at [396, 175] on button "Cancel" at bounding box center [400, 179] width 234 height 13
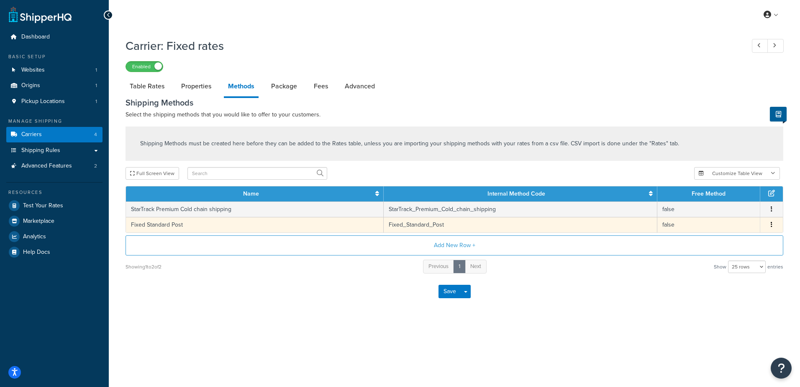
click at [418, 226] on td "Fixed_Standard_Post" at bounding box center [520, 224] width 273 height 15
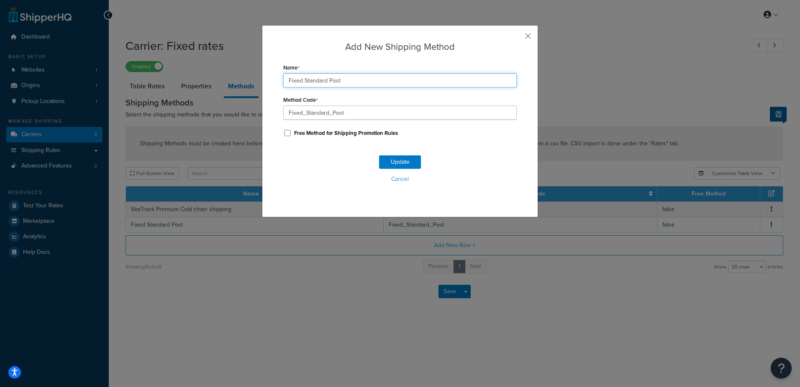
click at [319, 80] on input "Fixed Standard Post" at bounding box center [400, 80] width 234 height 14
type input "Fixed Express Post"
click at [408, 162] on button "Update" at bounding box center [400, 161] width 42 height 13
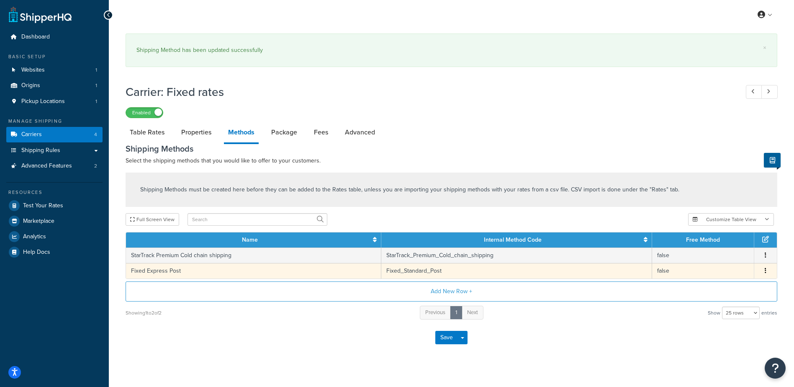
click at [208, 271] on td "Fixed Express Post" at bounding box center [253, 270] width 255 height 15
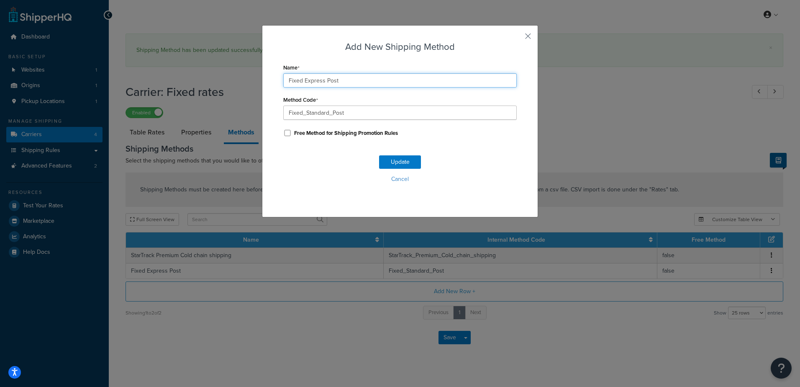
click at [385, 82] on input "Fixed Express Post" at bounding box center [400, 80] width 234 height 14
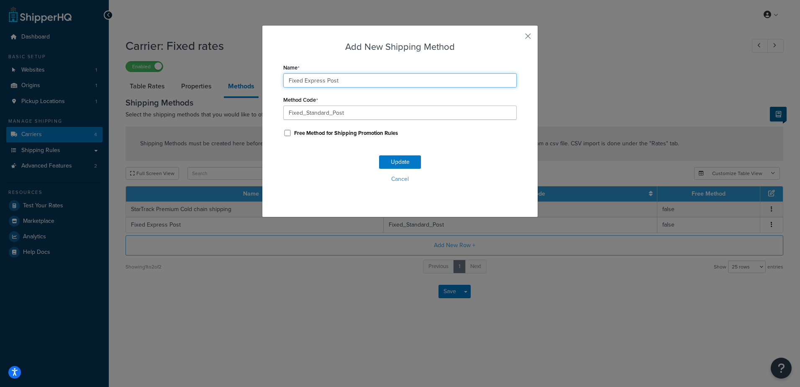
type input "Fixed Express Post"
click at [517, 38] on button "button" at bounding box center [516, 39] width 2 height 2
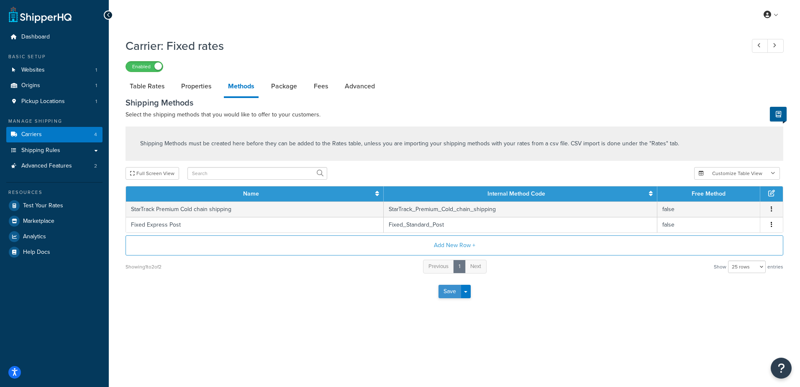
click at [440, 290] on button "Save" at bounding box center [450, 291] width 23 height 13
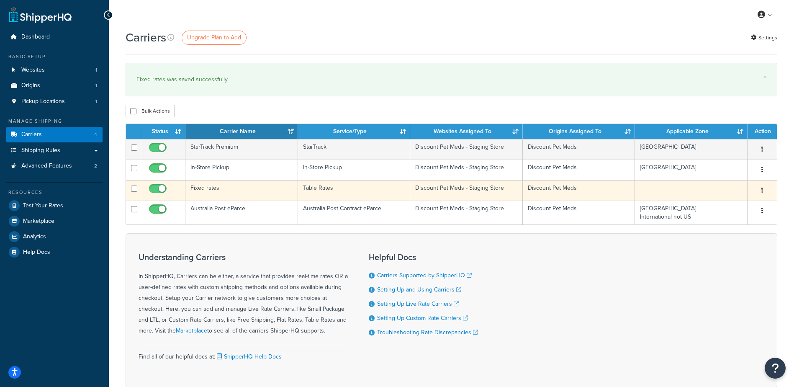
click at [237, 190] on td "Fixed rates" at bounding box center [241, 190] width 113 height 21
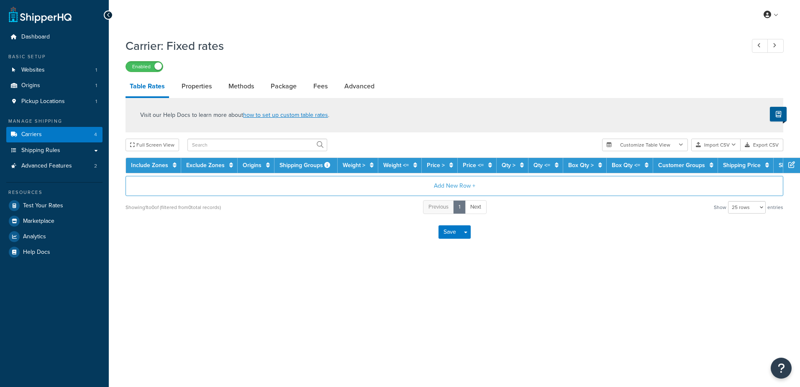
select select "25"
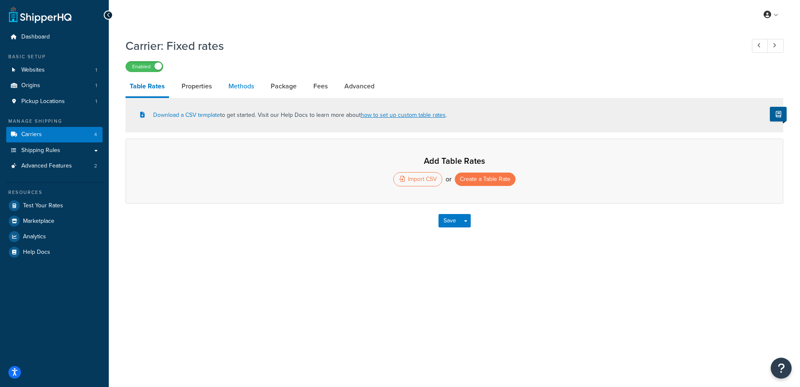
click at [255, 84] on link "Methods" at bounding box center [241, 86] width 34 height 20
select select "25"
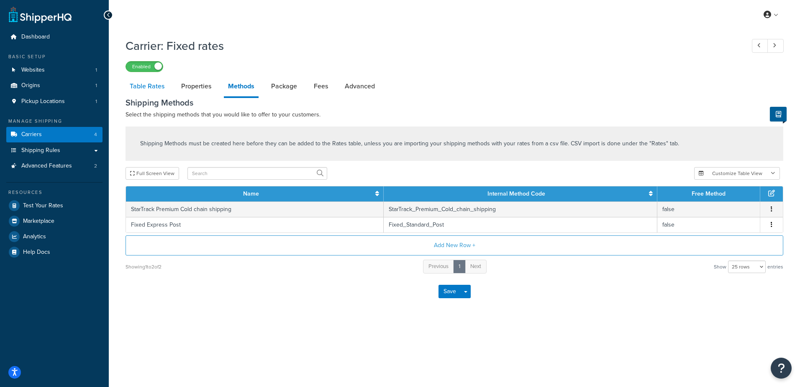
click at [153, 84] on link "Table Rates" at bounding box center [147, 86] width 43 height 20
select select "25"
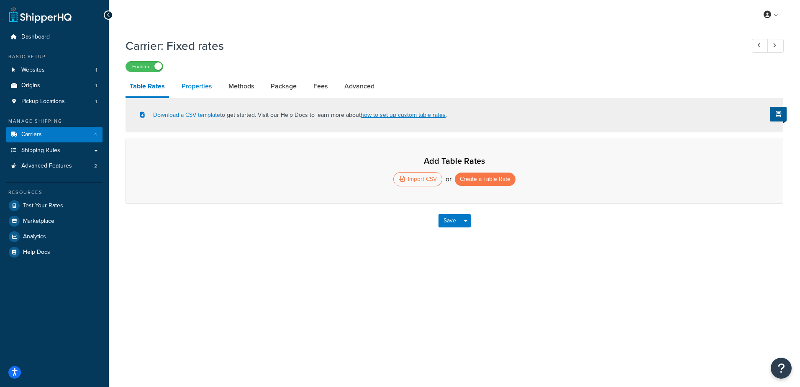
click at [199, 83] on link "Properties" at bounding box center [197, 86] width 39 height 20
